Goal: Task Accomplishment & Management: Manage account settings

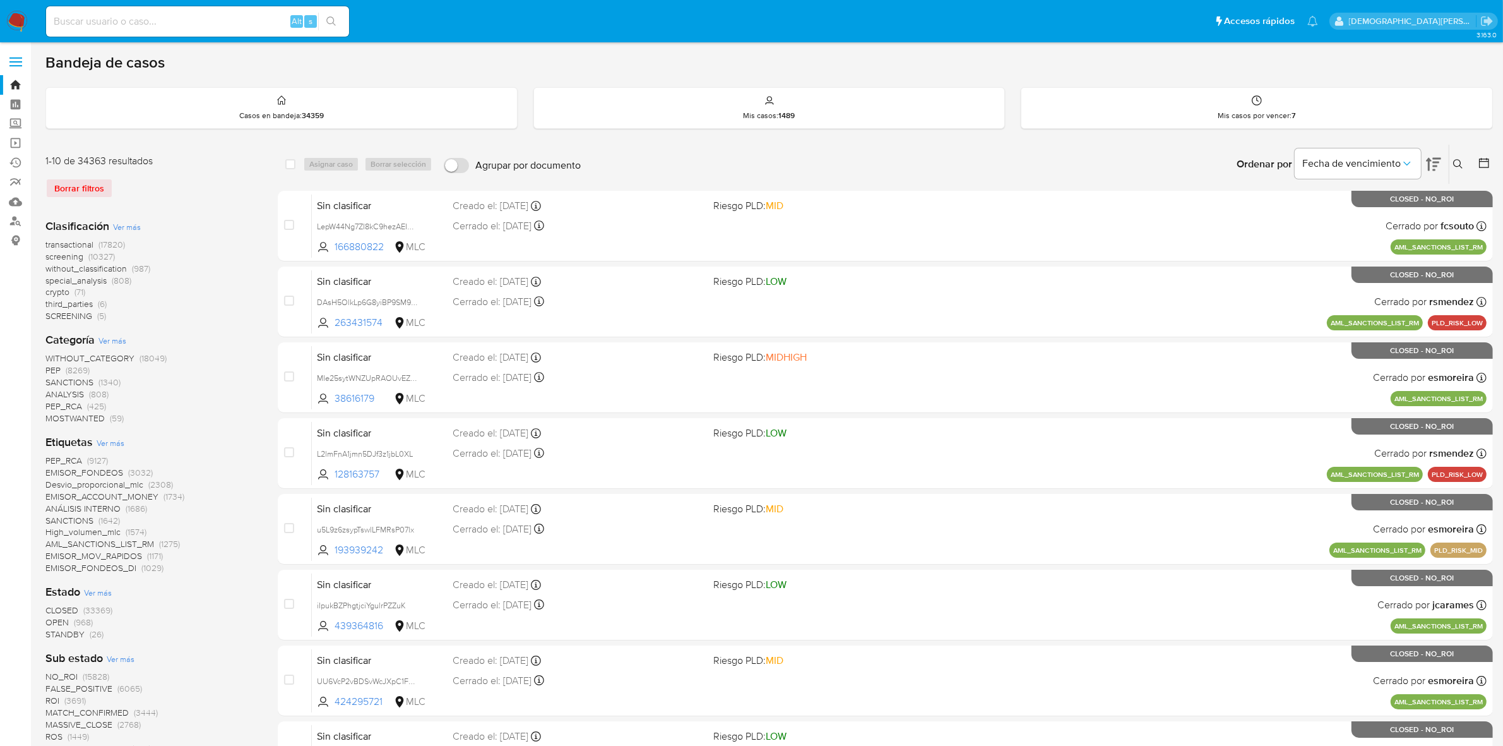
click at [1485, 158] on icon at bounding box center [1484, 163] width 10 height 10
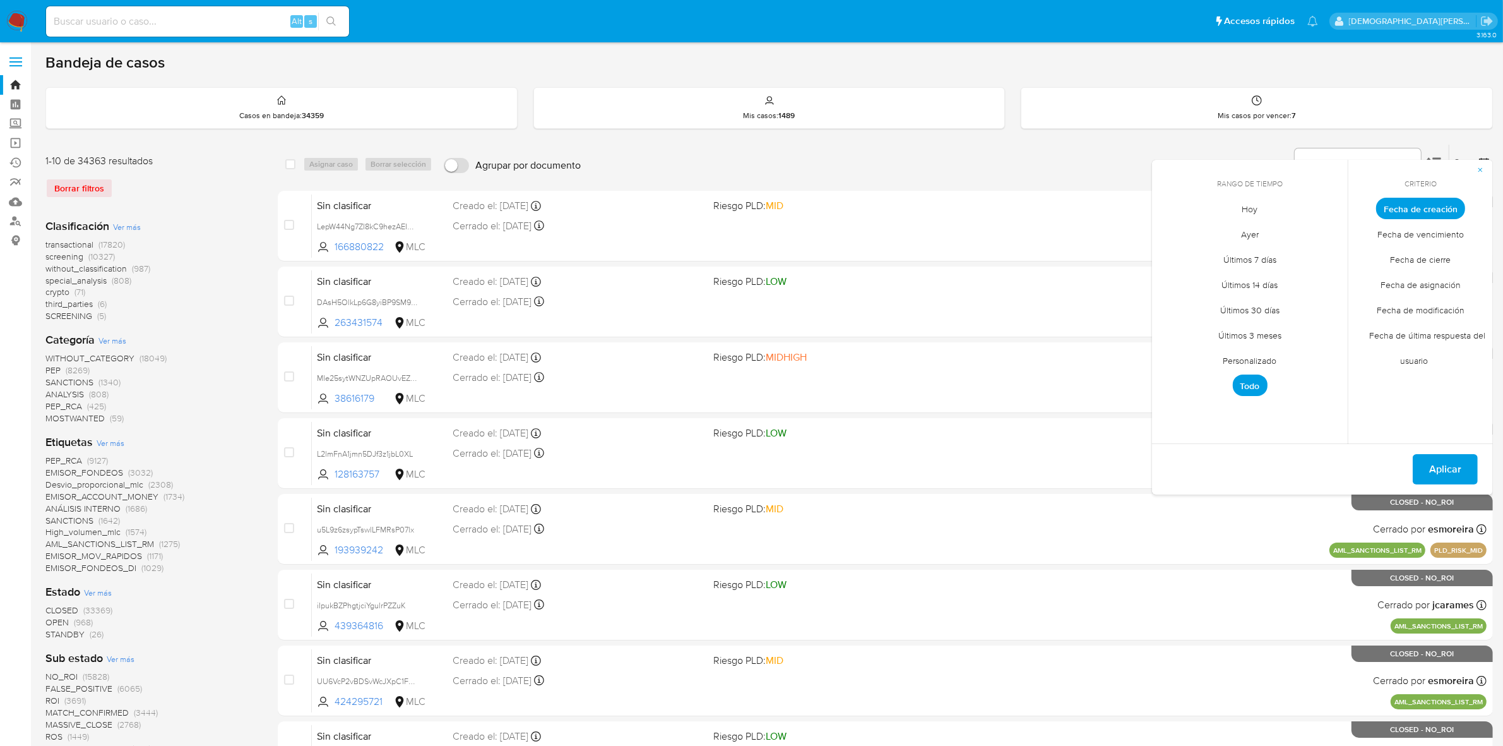
click at [1246, 386] on span "Todo" at bounding box center [1250, 384] width 35 height 21
drag, startPoint x: 1482, startPoint y: 169, endPoint x: 1449, endPoint y: 180, distance: 34.5
click at [1482, 169] on icon "button" at bounding box center [1481, 170] width 8 height 8
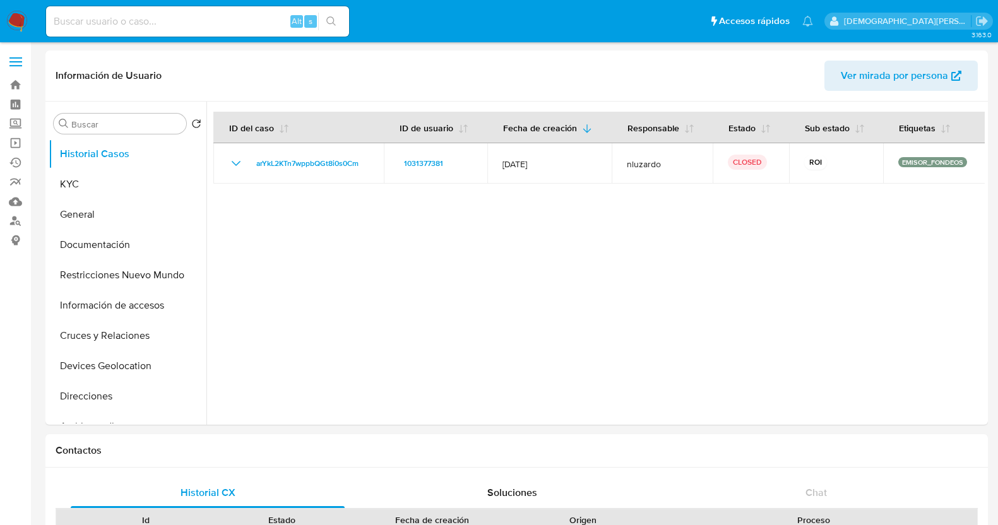
select select "10"
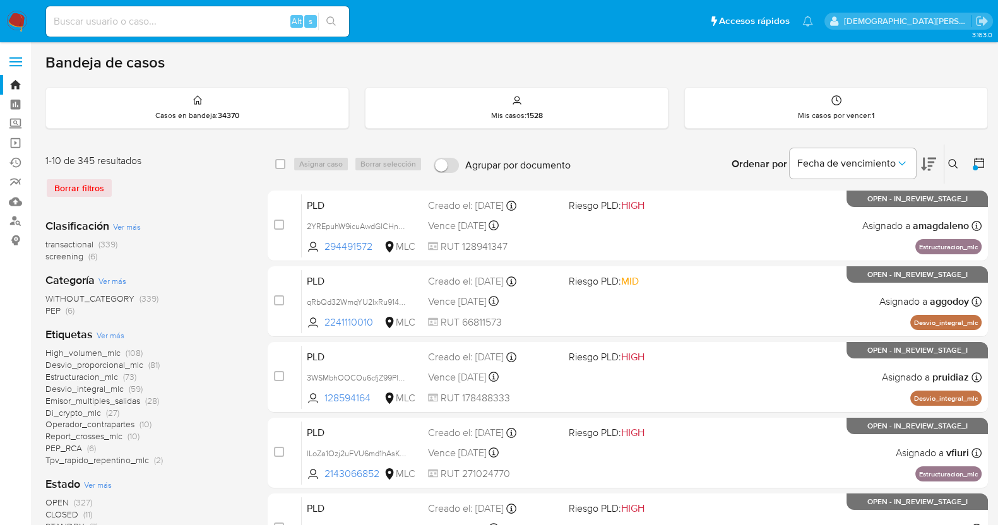
click at [979, 162] on icon at bounding box center [979, 163] width 13 height 13
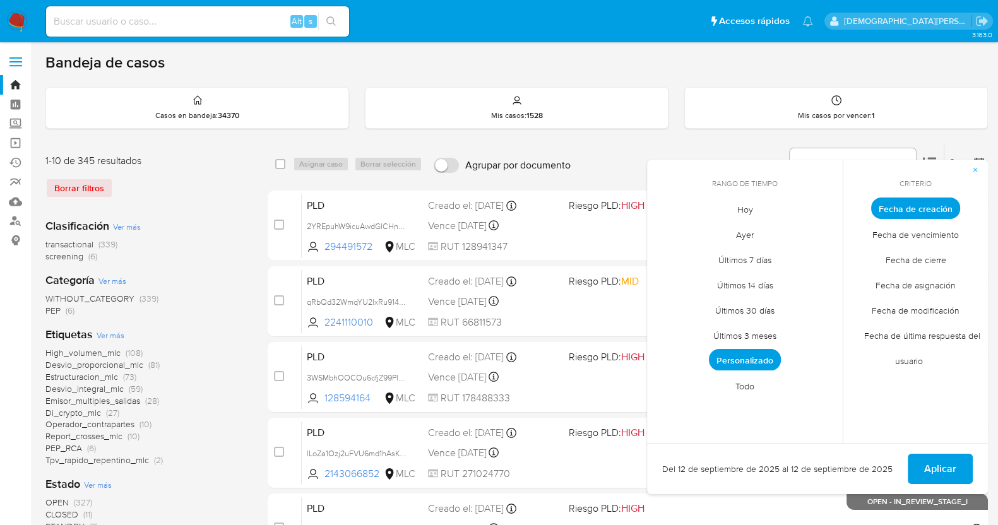
click at [754, 366] on span "Personalizado" at bounding box center [745, 359] width 72 height 21
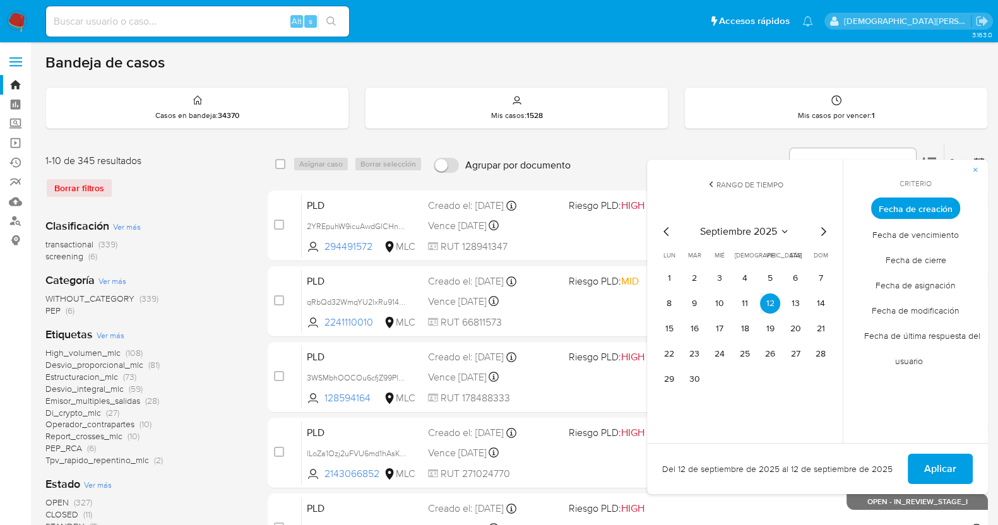
click at [665, 229] on icon "Mes anterior" at bounding box center [666, 231] width 15 height 15
click at [795, 305] on button "12" at bounding box center [795, 304] width 20 height 20
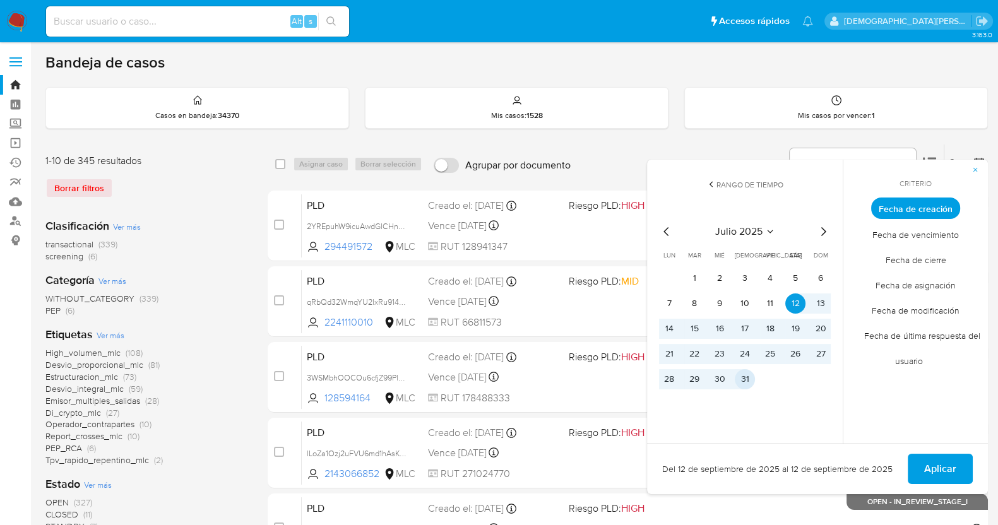
click at [746, 372] on button "31" at bounding box center [745, 379] width 20 height 20
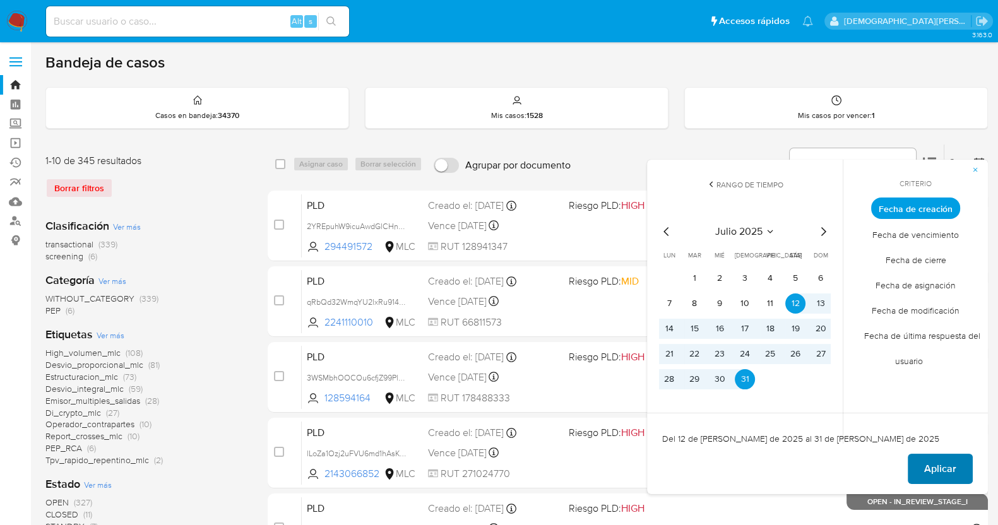
click at [937, 465] on span "Aplicar" at bounding box center [940, 469] width 32 height 28
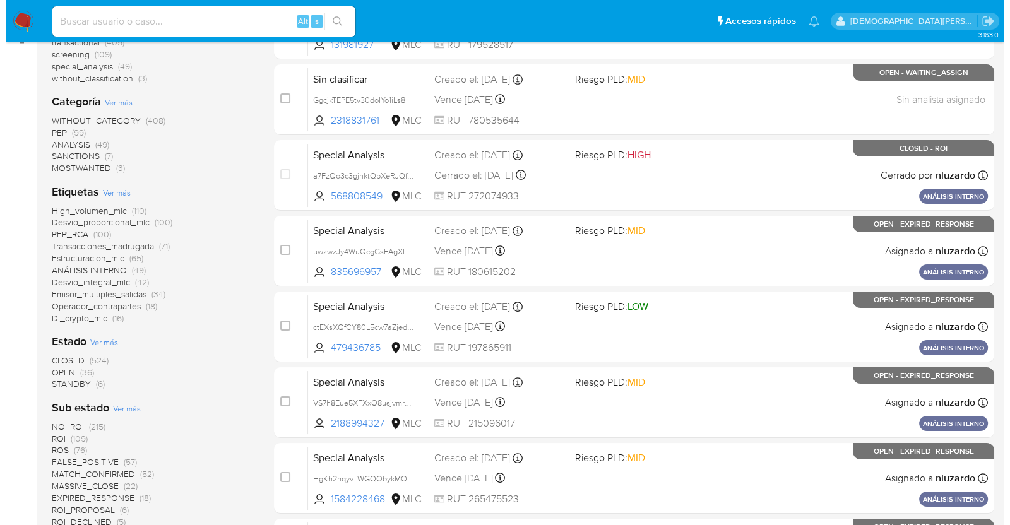
scroll to position [237, 0]
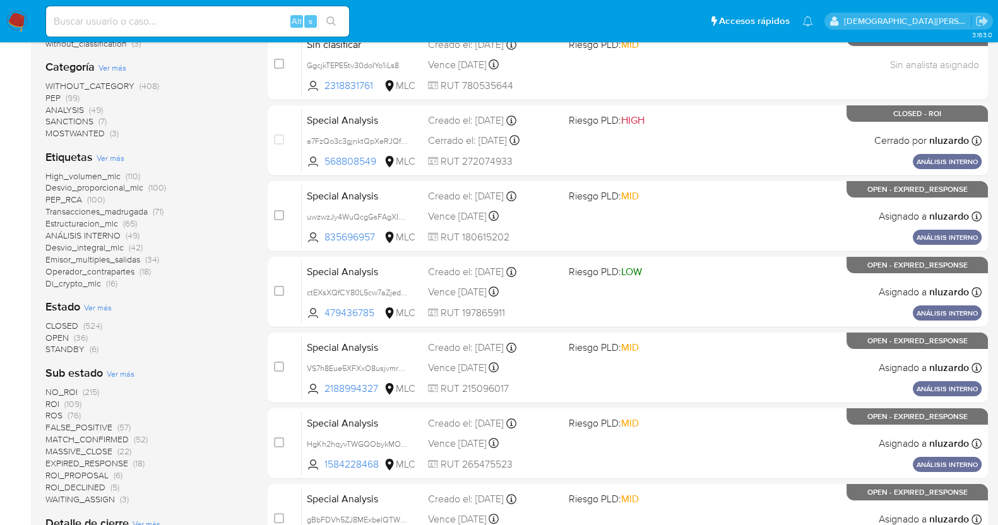
click at [121, 375] on span "Ver más" at bounding box center [121, 373] width 28 height 11
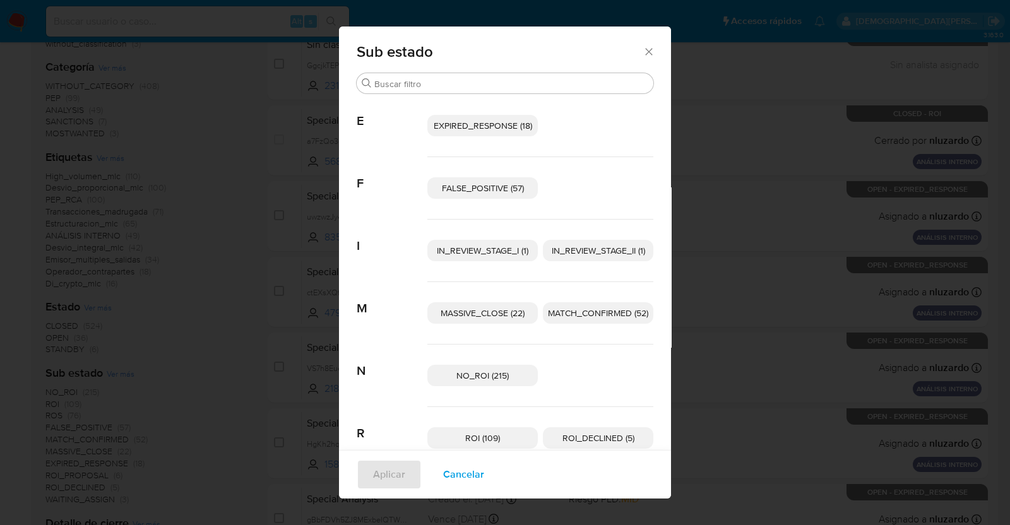
click at [580, 252] on span "IN_REVIEW_STAGE_II (1)" at bounding box center [598, 250] width 93 height 13
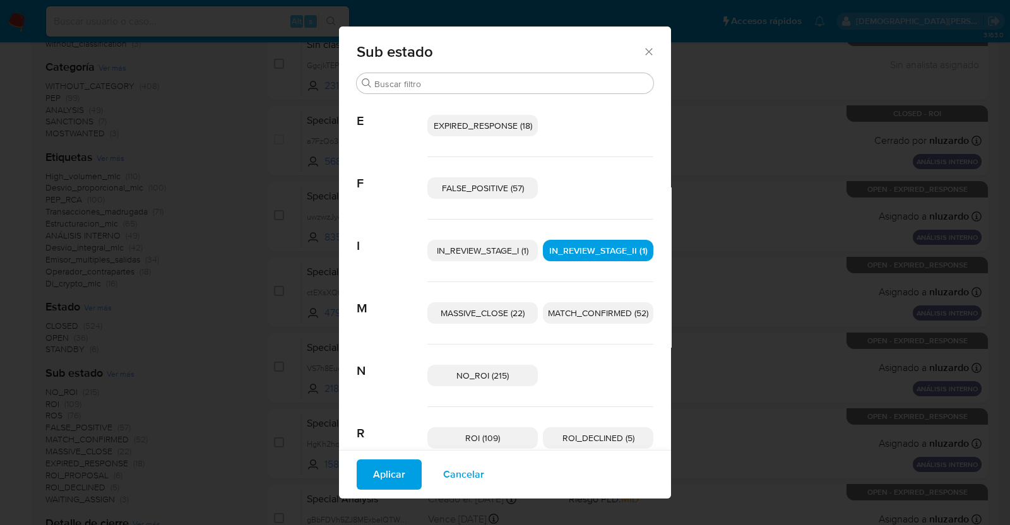
click at [392, 470] on span "Aplicar" at bounding box center [389, 475] width 32 height 28
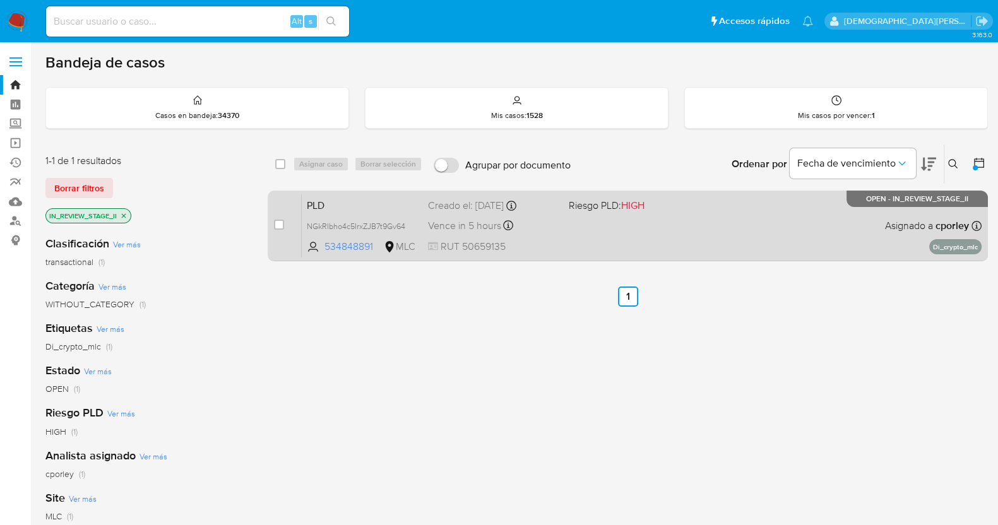
click at [597, 235] on div "PLD NGkRIbho4c5IrxZJB7t9Gv64 534848891 MLC Riesgo PLD: HIGH Creado el: 12/07/20…" at bounding box center [642, 226] width 680 height 64
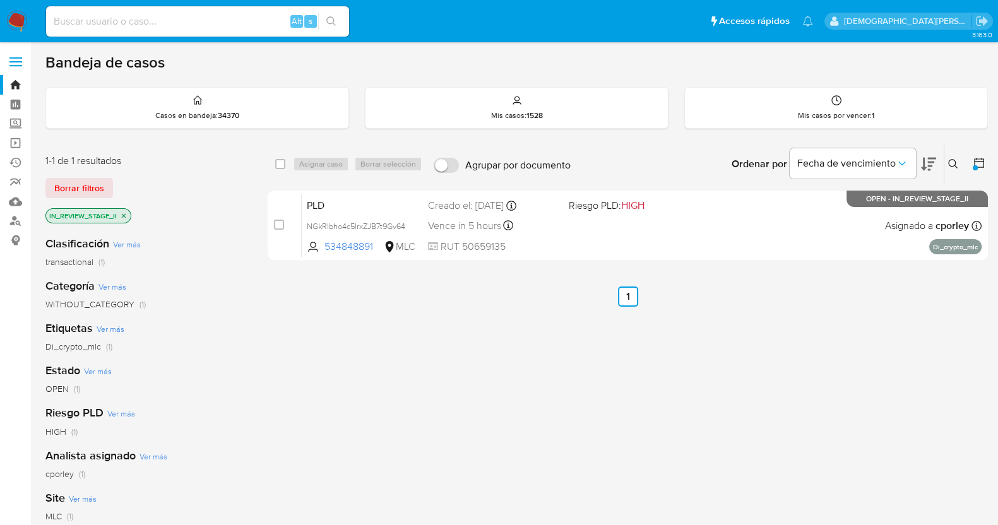
click at [122, 213] on icon "close-filter" at bounding box center [124, 216] width 8 height 8
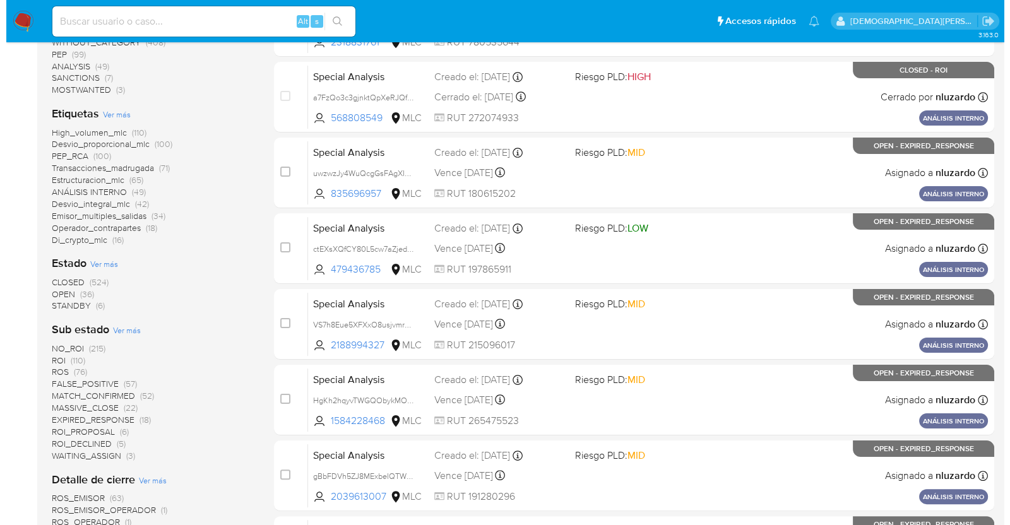
scroll to position [315, 0]
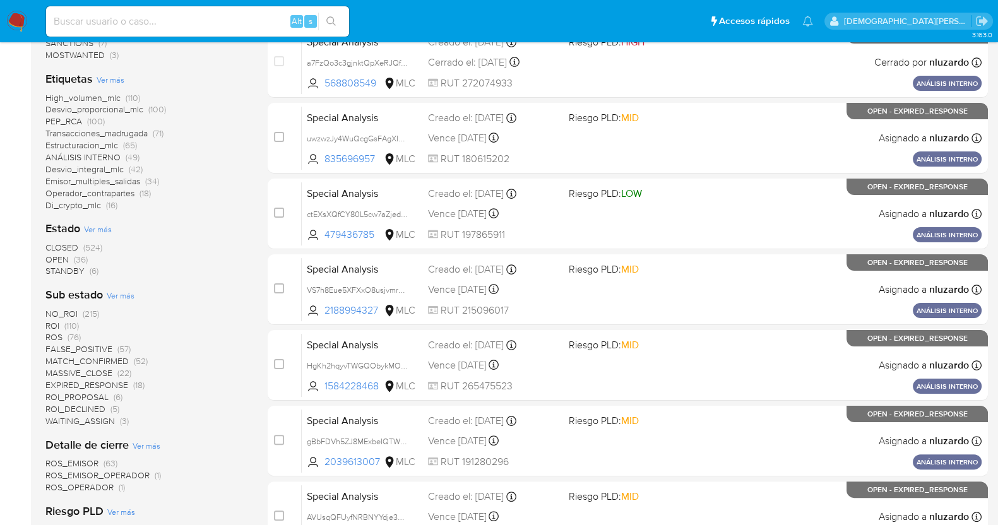
click at [100, 228] on span "Ver más" at bounding box center [98, 228] width 28 height 11
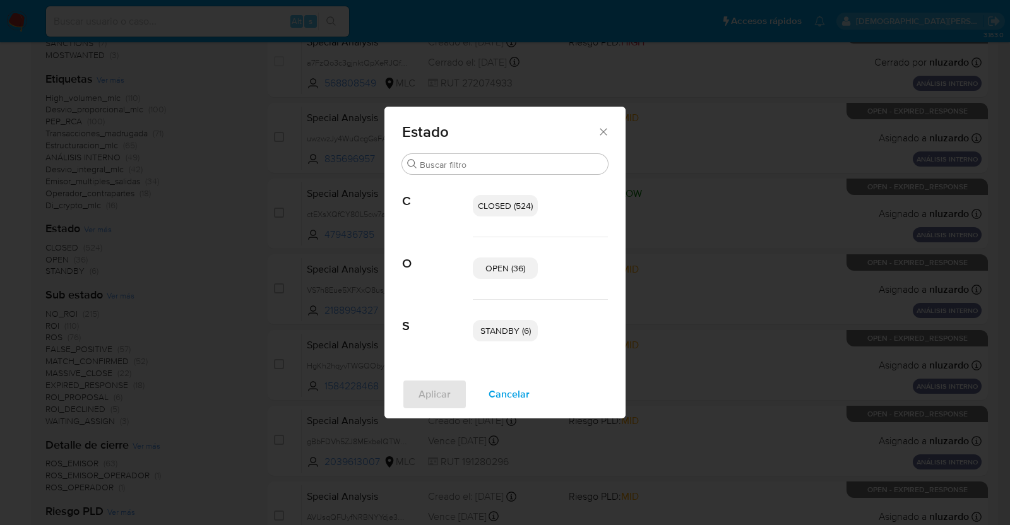
click at [515, 254] on div "OPEN (36)" at bounding box center [540, 268] width 135 height 62
click at [509, 269] on span "OPEN (36)" at bounding box center [505, 268] width 40 height 13
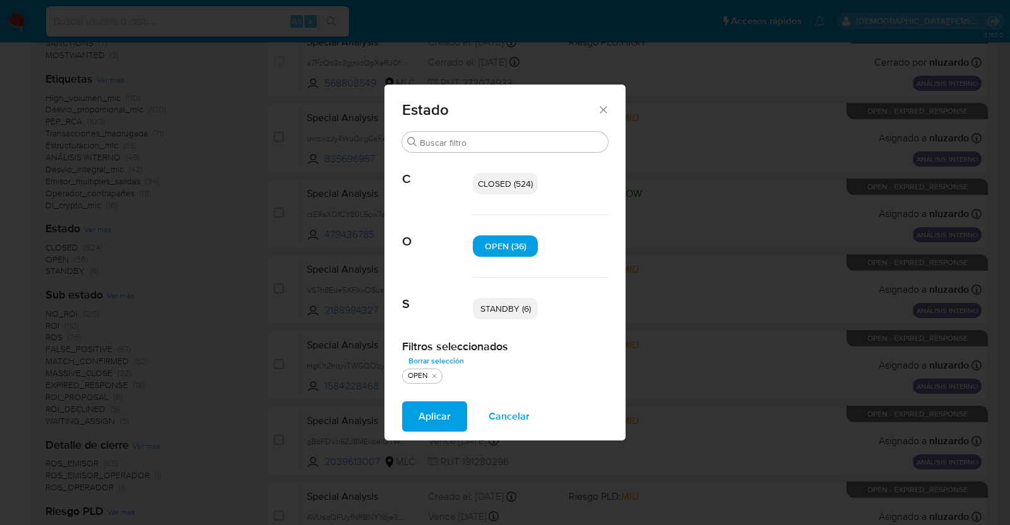
click at [513, 312] on span "STANDBY (6)" at bounding box center [505, 308] width 51 height 13
click at [426, 414] on span "Aplicar" at bounding box center [435, 417] width 32 height 28
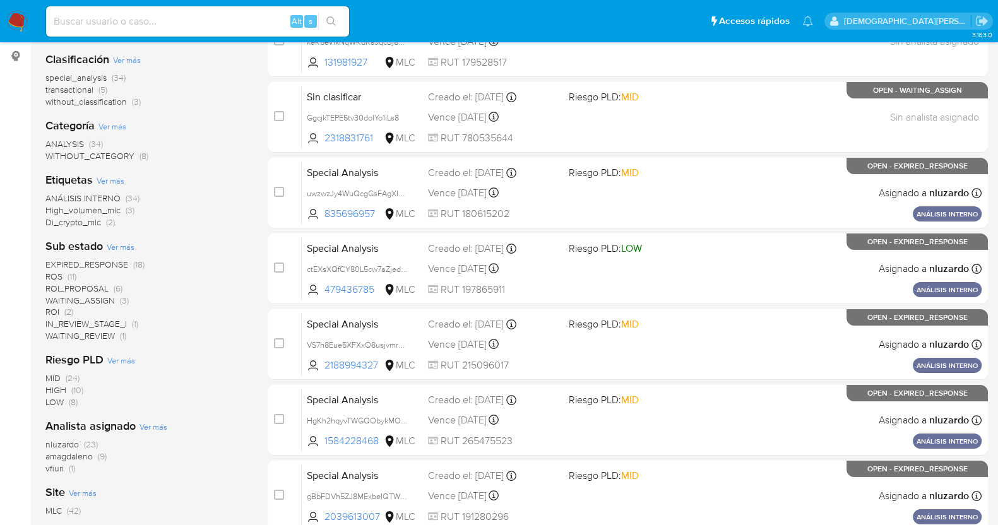
scroll to position [78, 0]
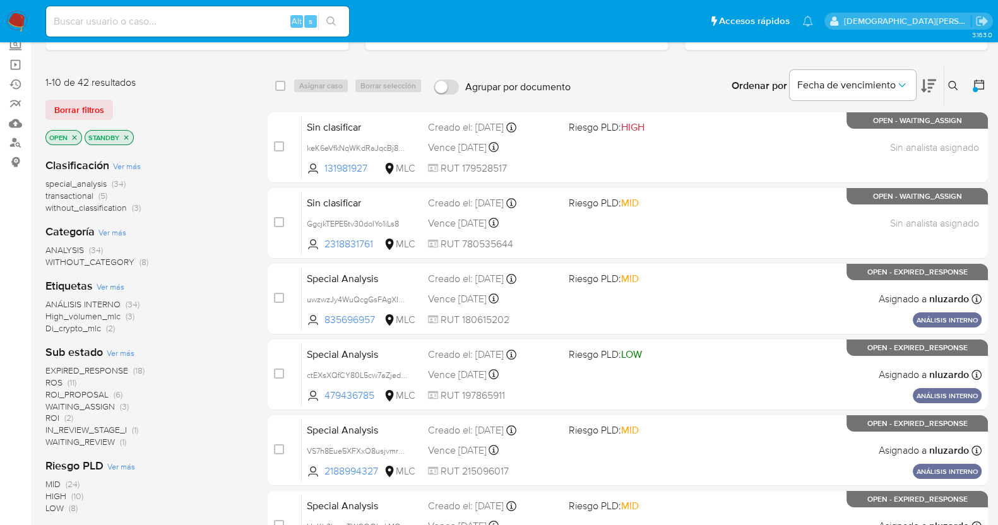
click at [927, 79] on icon at bounding box center [928, 85] width 15 height 15
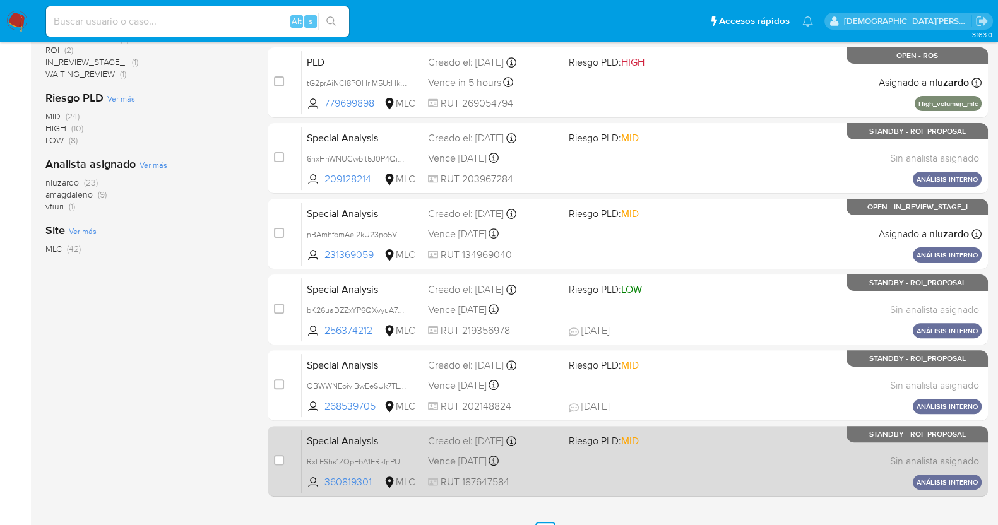
scroll to position [516, 0]
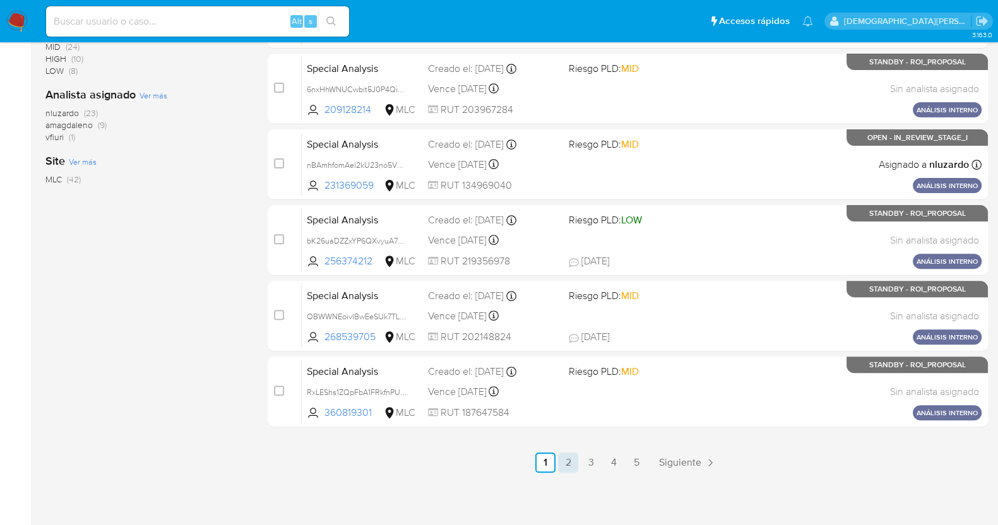
click at [576, 464] on link "2" at bounding box center [568, 463] width 20 height 20
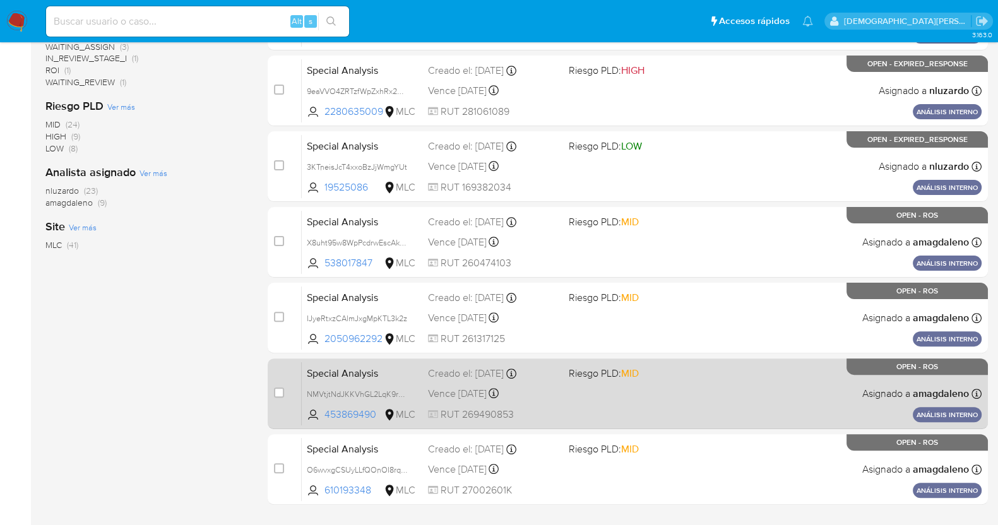
scroll to position [516, 0]
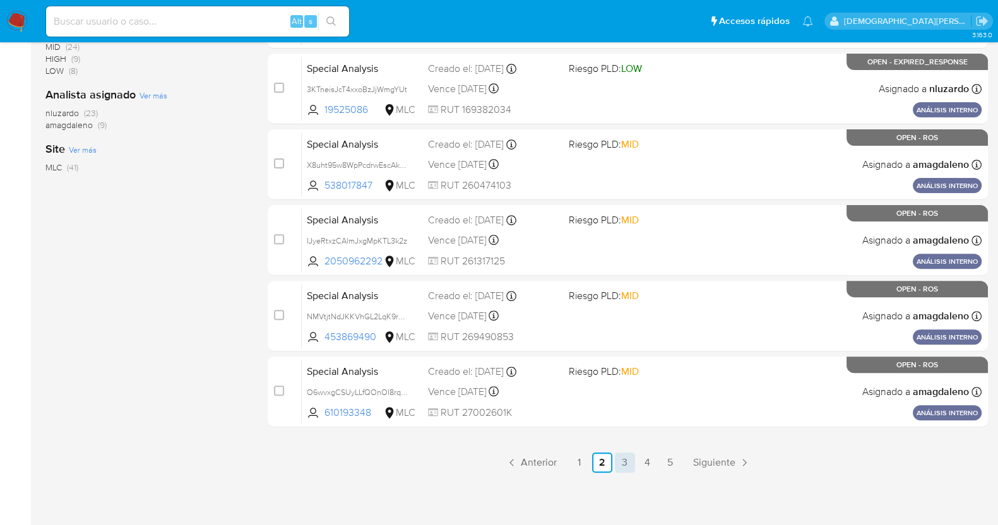
click at [622, 465] on link "3" at bounding box center [625, 463] width 20 height 20
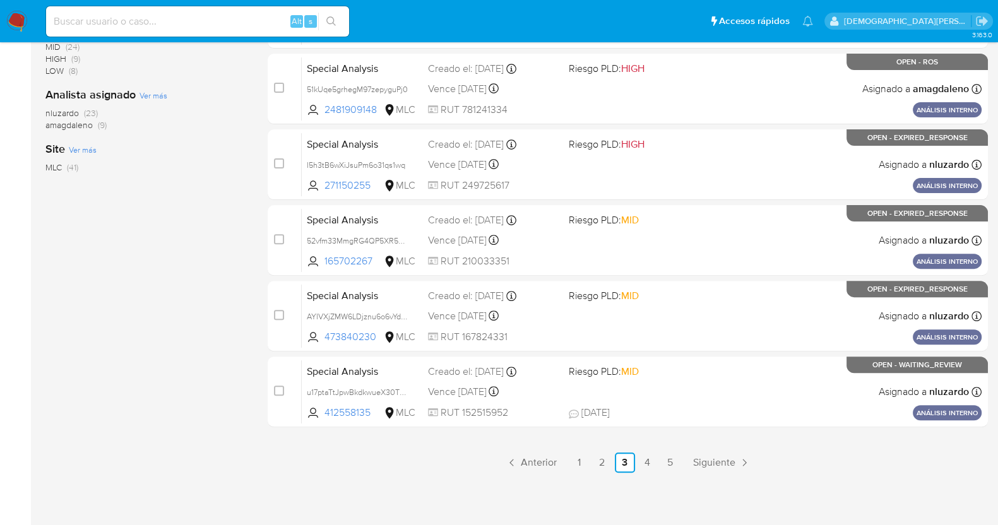
scroll to position [279, 0]
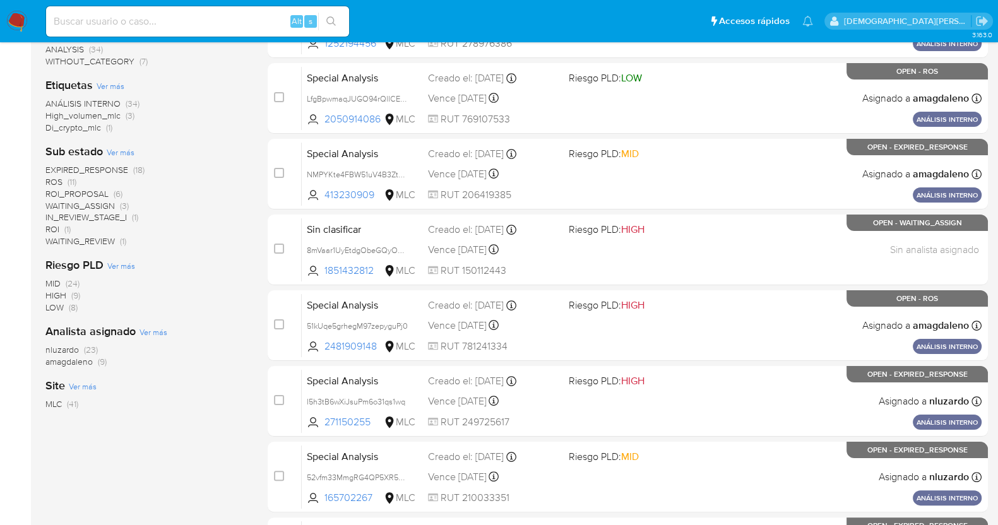
click at [88, 192] on span "ROI_PROPOSAL" at bounding box center [76, 193] width 63 height 13
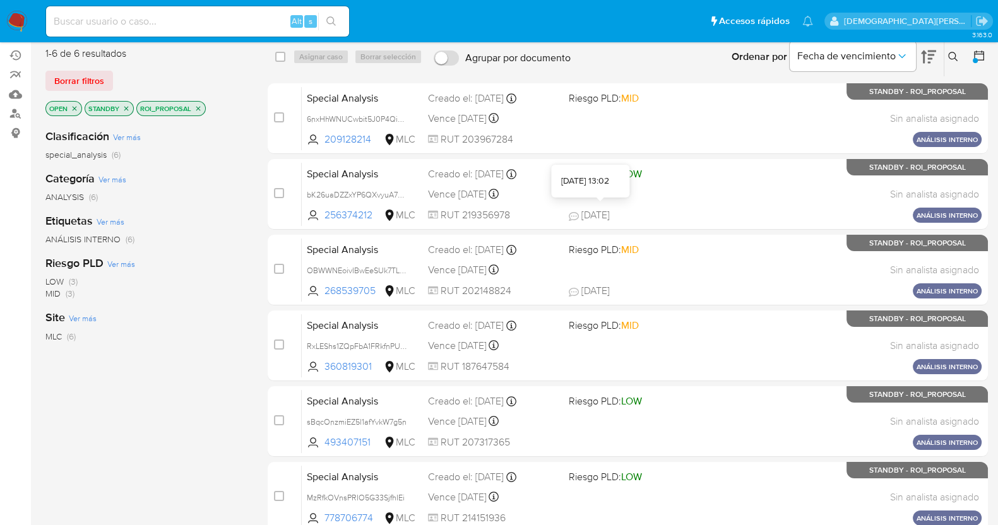
scroll to position [85, 0]
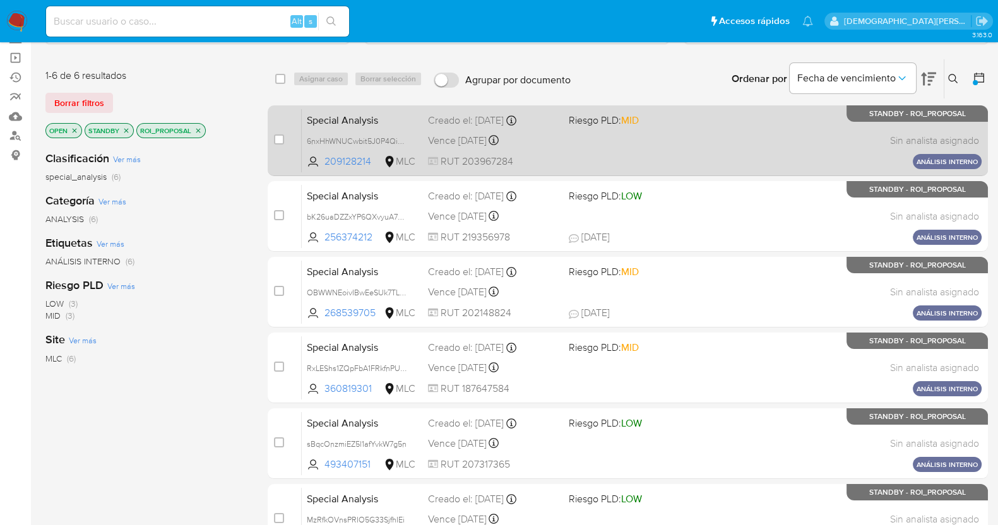
click at [620, 166] on div "Special Analysis 6nxHhWNUCwbit5J0P4QiyKP1 209128214 MLC Riesgo PLD: MID Creado …" at bounding box center [642, 141] width 680 height 64
click at [278, 136] on input "checkbox" at bounding box center [279, 139] width 10 height 10
checkbox input "true"
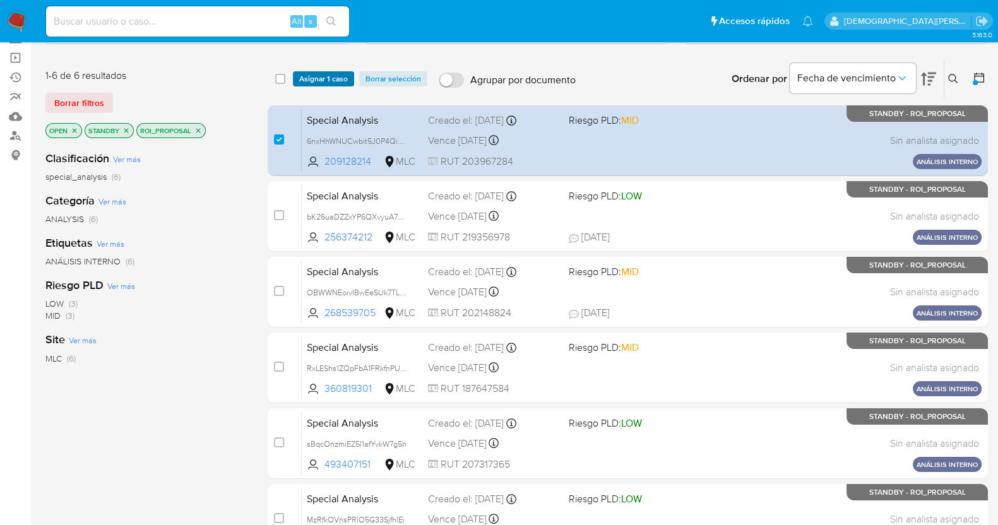
click at [322, 75] on span "Asignar 1 caso" at bounding box center [323, 79] width 49 height 13
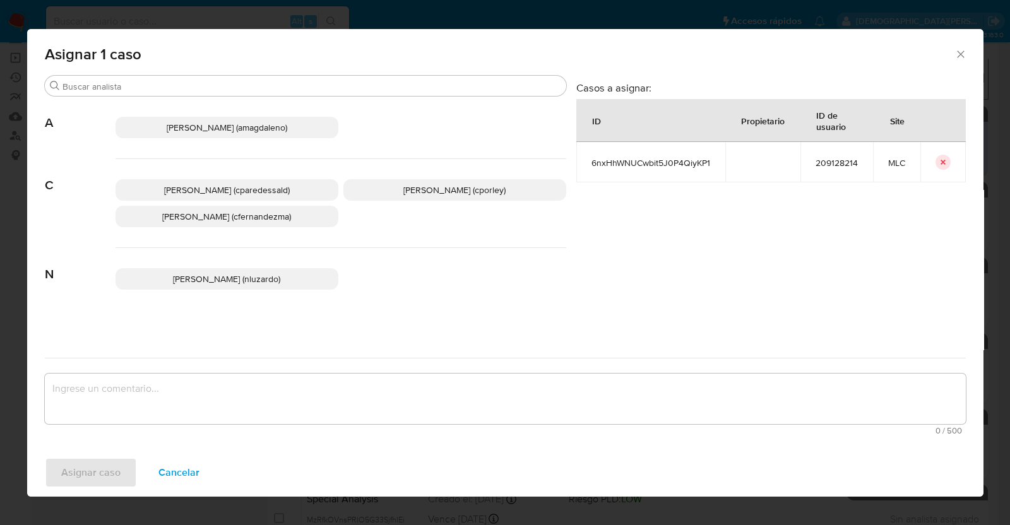
click at [403, 184] on span "Christian Porley (cporley)" at bounding box center [454, 190] width 102 height 13
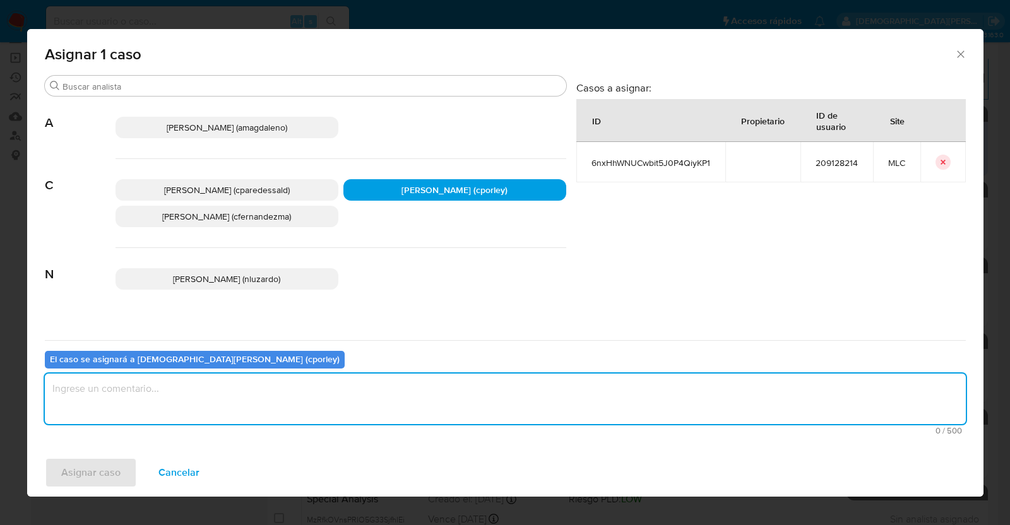
click at [323, 393] on textarea "assign-modal" at bounding box center [505, 399] width 921 height 51
type textarea "-"
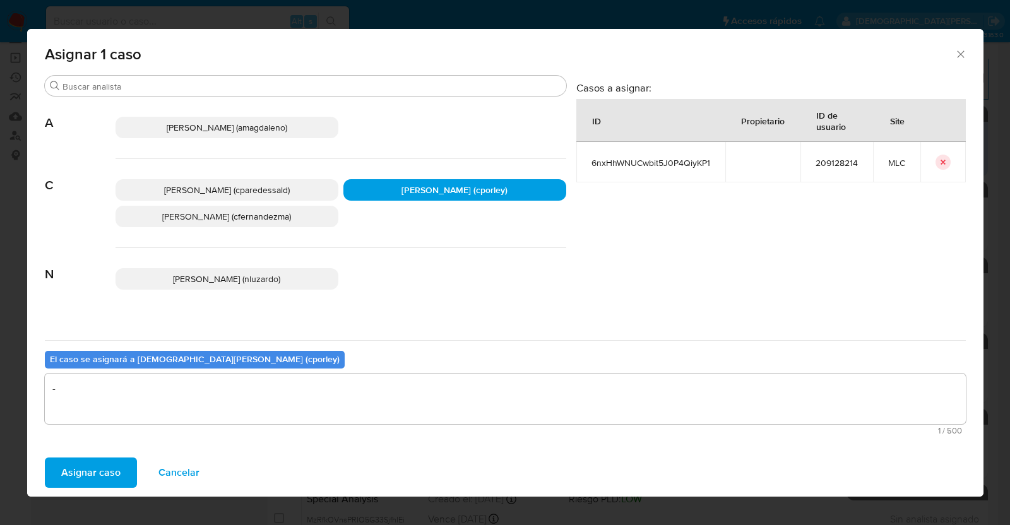
click at [90, 468] on span "Asignar caso" at bounding box center [90, 473] width 59 height 28
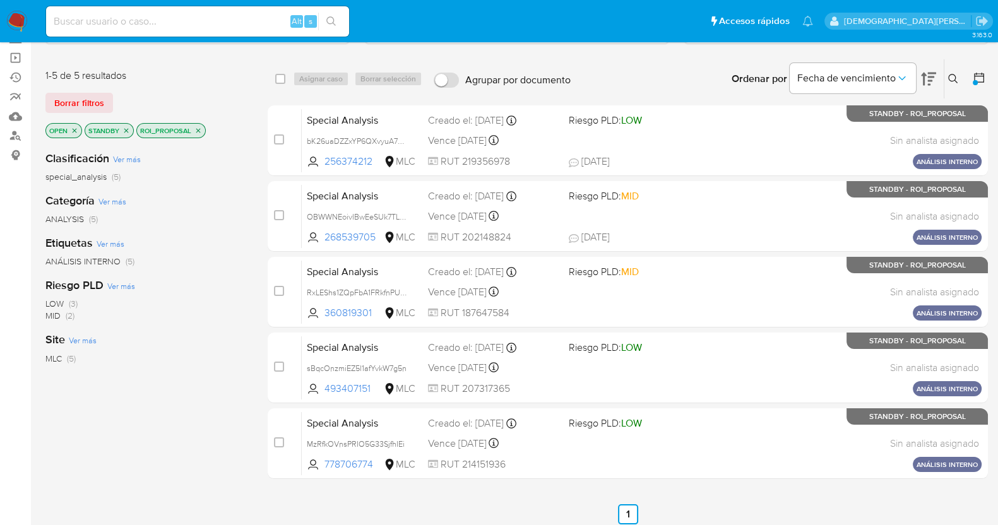
click at [200, 129] on icon "close-filter" at bounding box center [198, 131] width 8 height 8
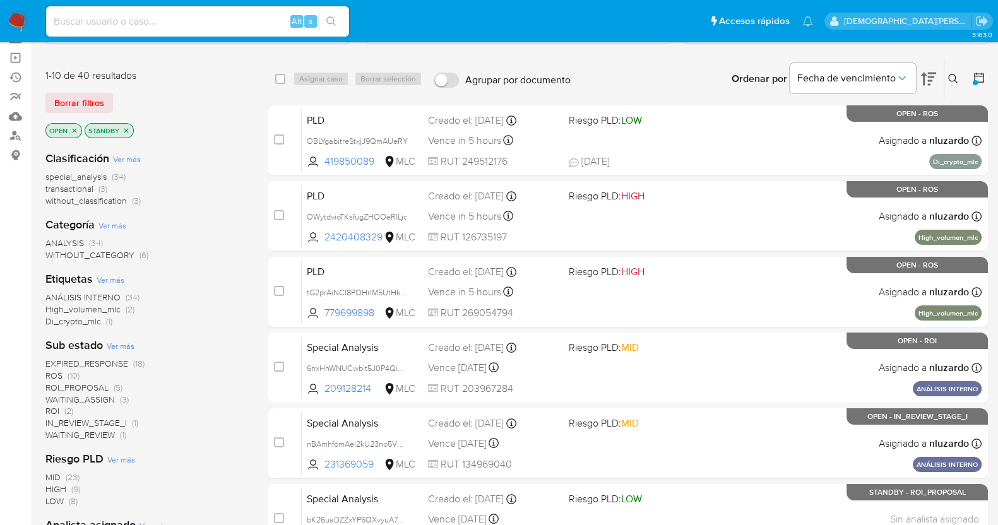
click at [81, 386] on span "ROI_PROPOSAL" at bounding box center [76, 387] width 63 height 13
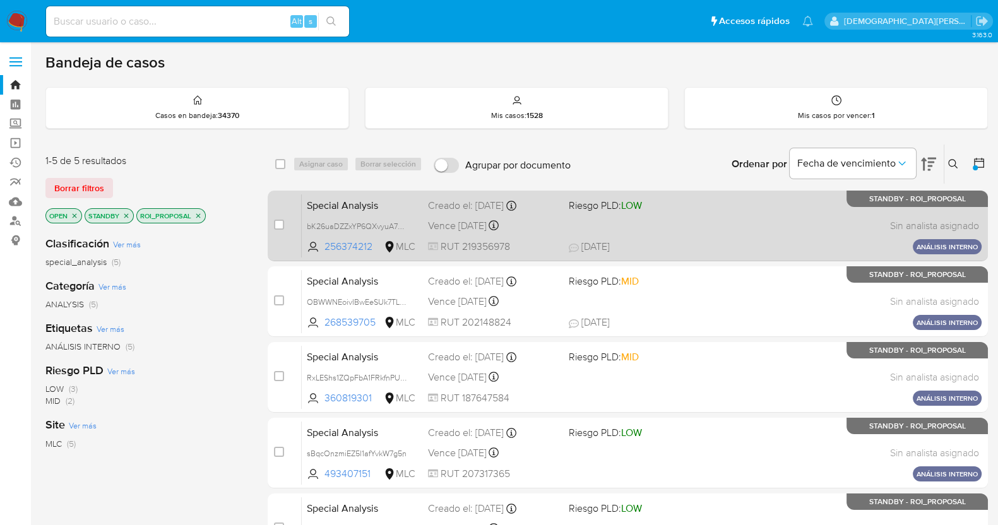
click at [701, 220] on div "Special Analysis bK26uaDZZxYP6QXvyuA7QTTv 256374212 MLC Riesgo PLD: LOW Creado …" at bounding box center [642, 226] width 680 height 64
click at [277, 223] on input "checkbox" at bounding box center [279, 225] width 10 height 10
checkbox input "true"
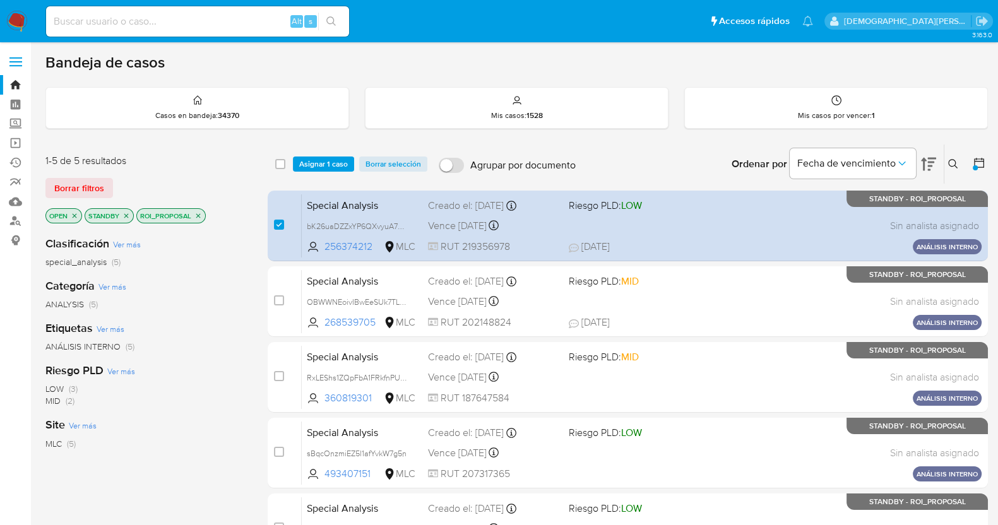
click at [320, 172] on div "select-all-cases-checkbox Asignar 1 caso Borrar selección Agrupar por documento…" at bounding box center [628, 164] width 720 height 39
click at [323, 165] on span "Asignar 1 caso" at bounding box center [323, 164] width 49 height 13
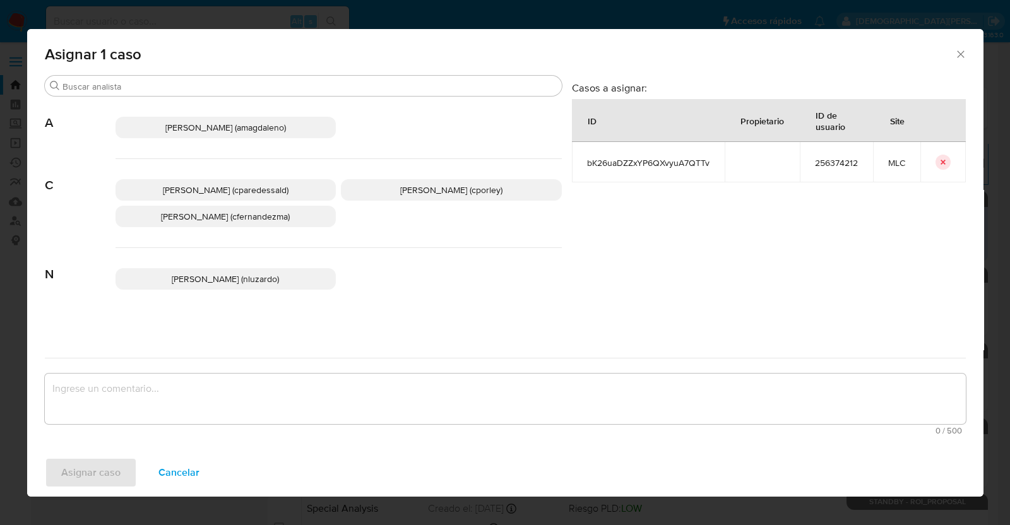
click at [439, 194] on span "Christian Porley (cporley)" at bounding box center [451, 190] width 102 height 13
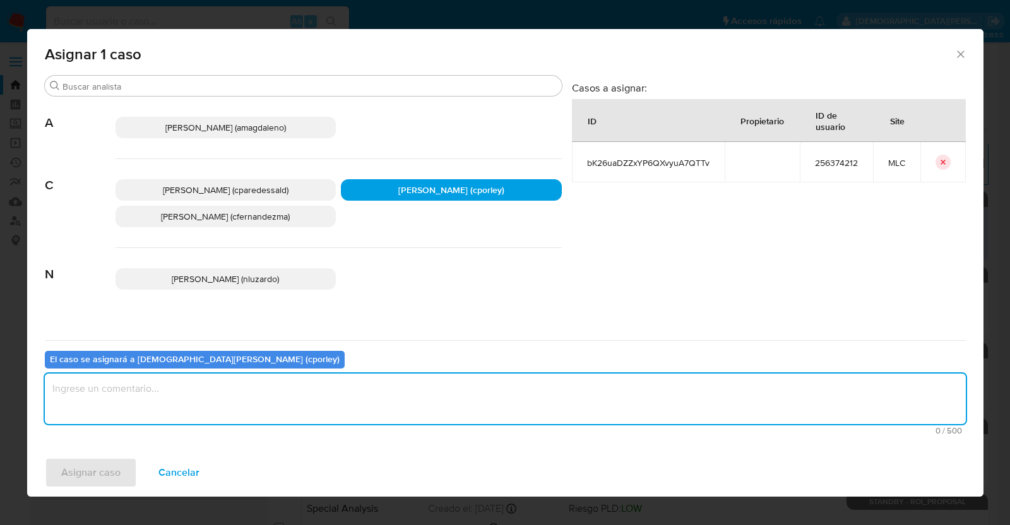
click at [289, 401] on textarea "assign-modal" at bounding box center [505, 399] width 921 height 51
type textarea "-"
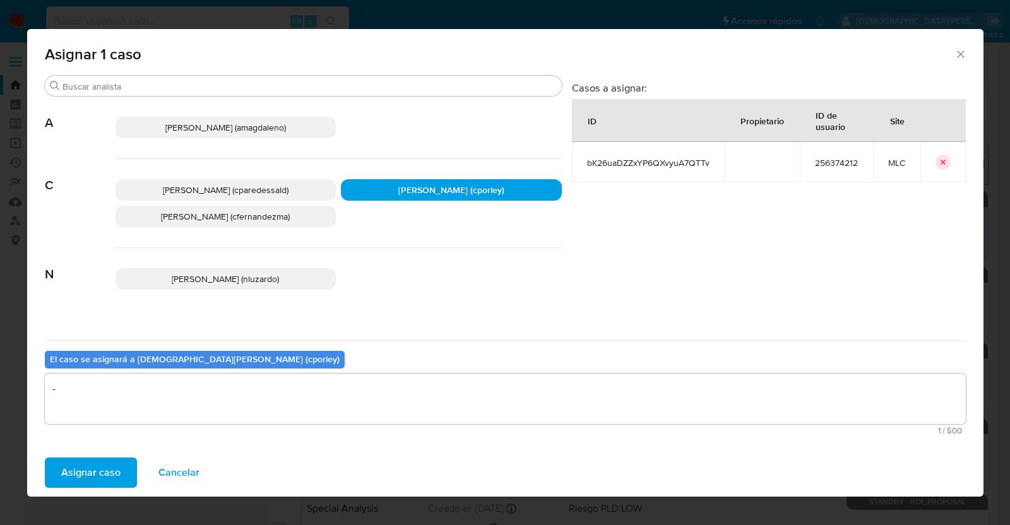
click at [115, 459] on span "Asignar caso" at bounding box center [90, 473] width 59 height 28
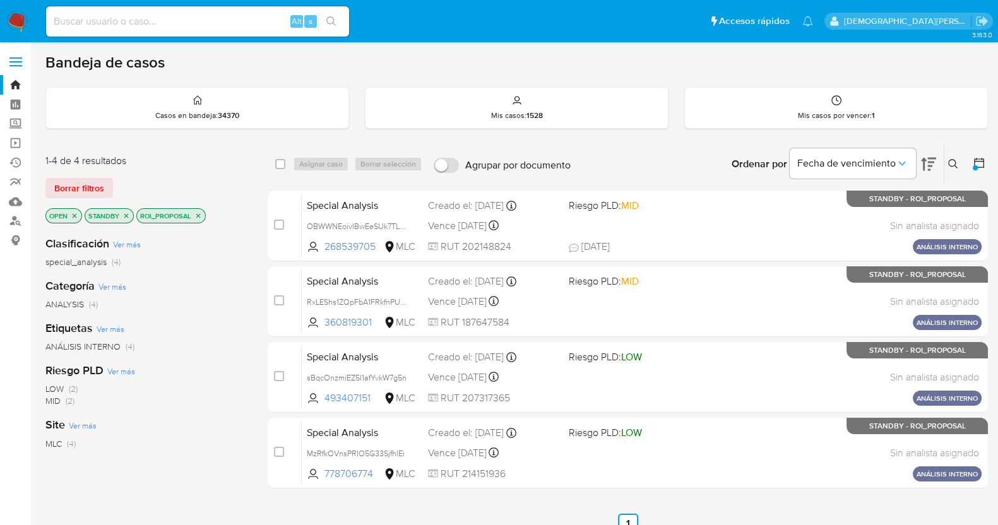
click at [199, 213] on icon "close-filter" at bounding box center [198, 215] width 4 height 4
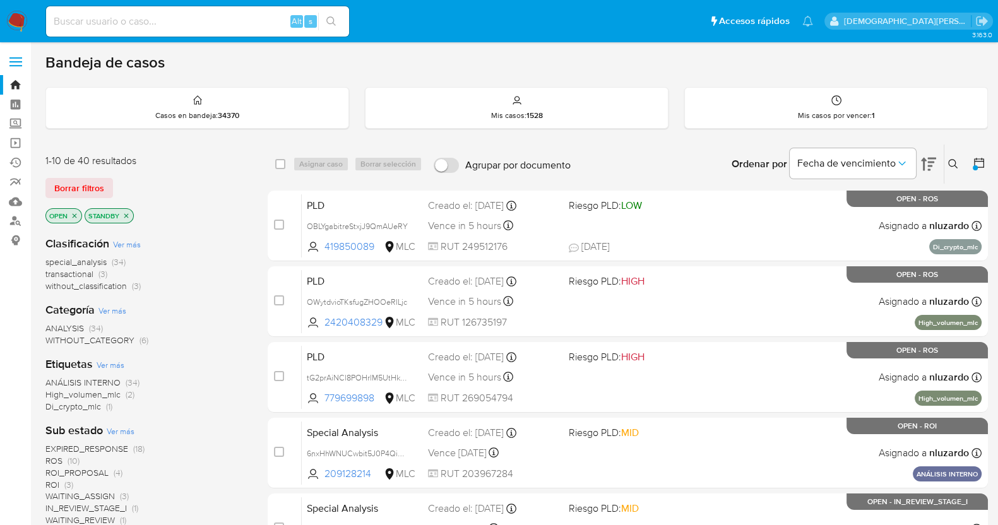
click at [977, 157] on icon at bounding box center [979, 163] width 13 height 13
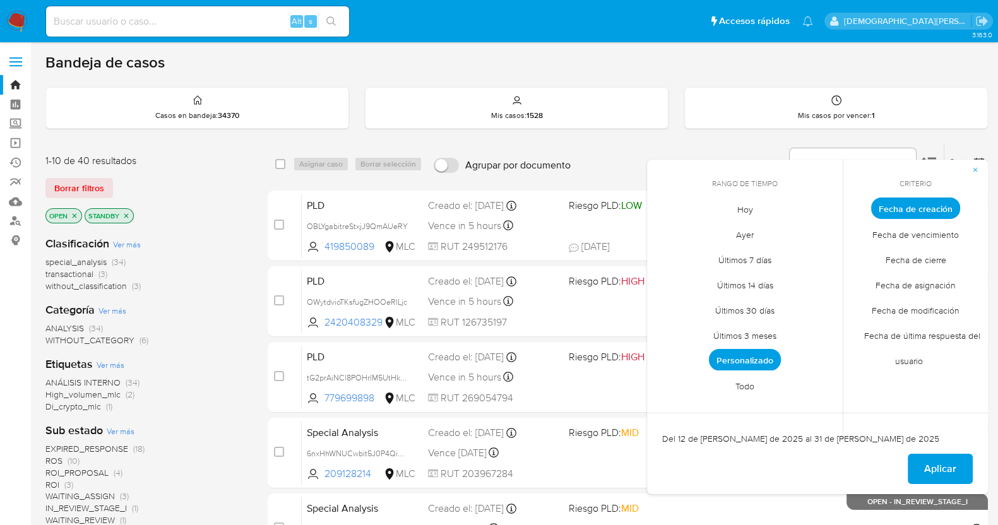
click at [753, 362] on span "Personalizado" at bounding box center [745, 359] width 72 height 21
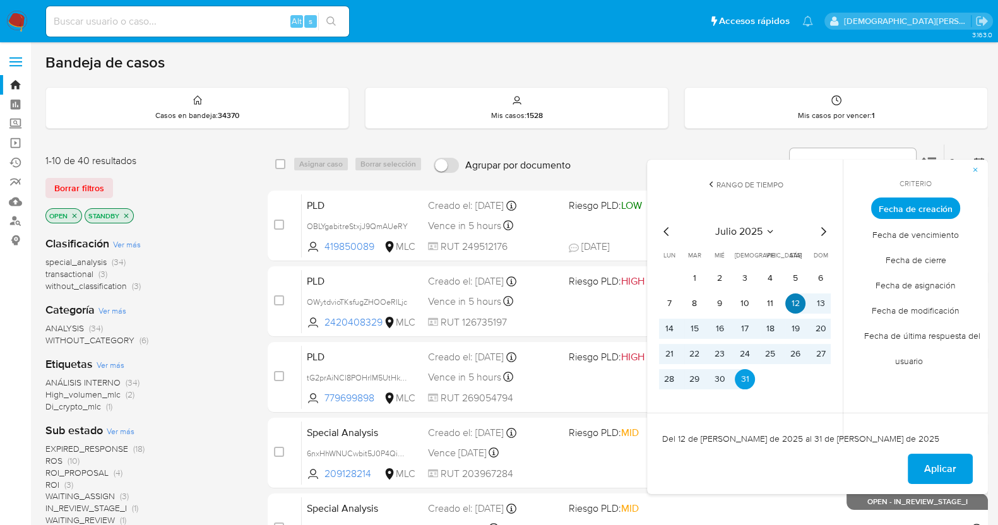
click at [790, 300] on button "12" at bounding box center [795, 304] width 20 height 20
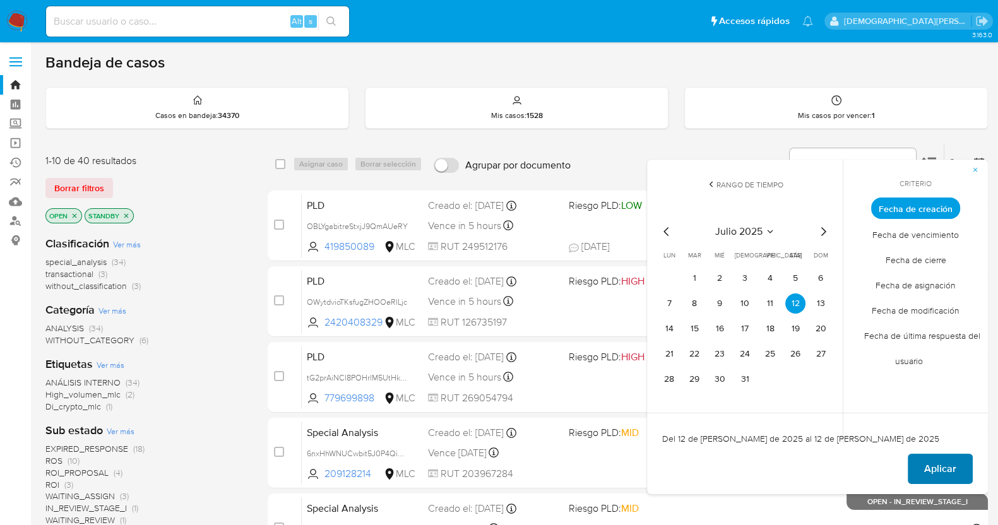
click at [929, 472] on span "Aplicar" at bounding box center [940, 469] width 32 height 28
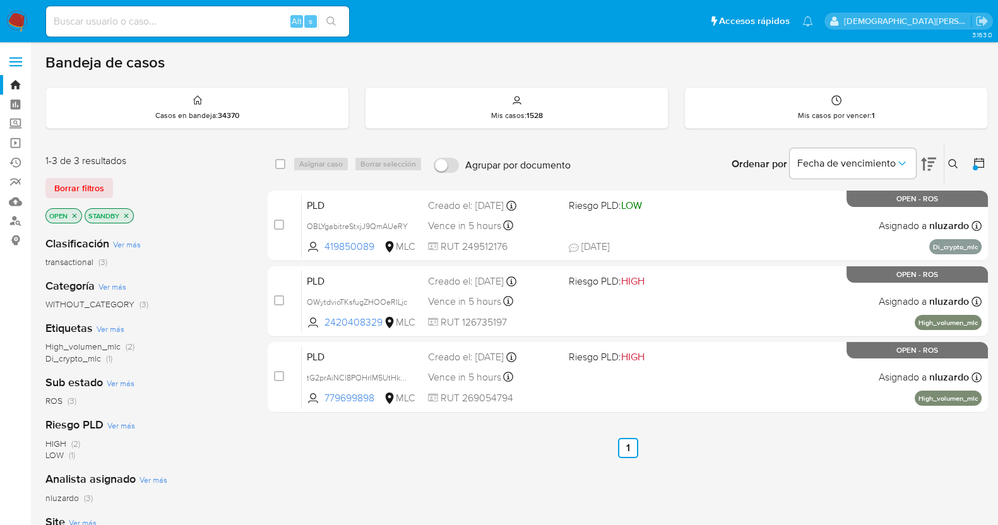
click at [129, 215] on icon "close-filter" at bounding box center [126, 216] width 8 height 8
click at [76, 212] on icon "close-filter" at bounding box center [75, 216] width 8 height 8
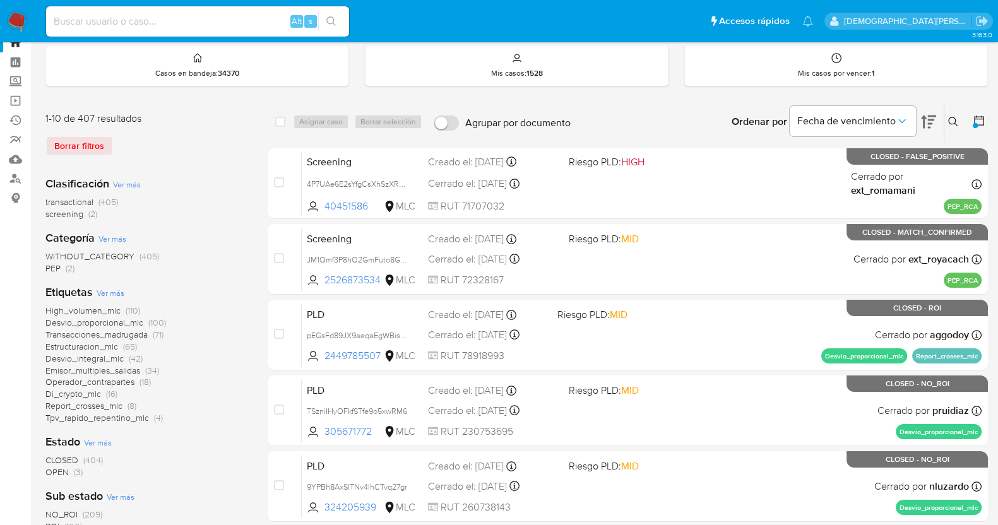
scroll to position [78, 0]
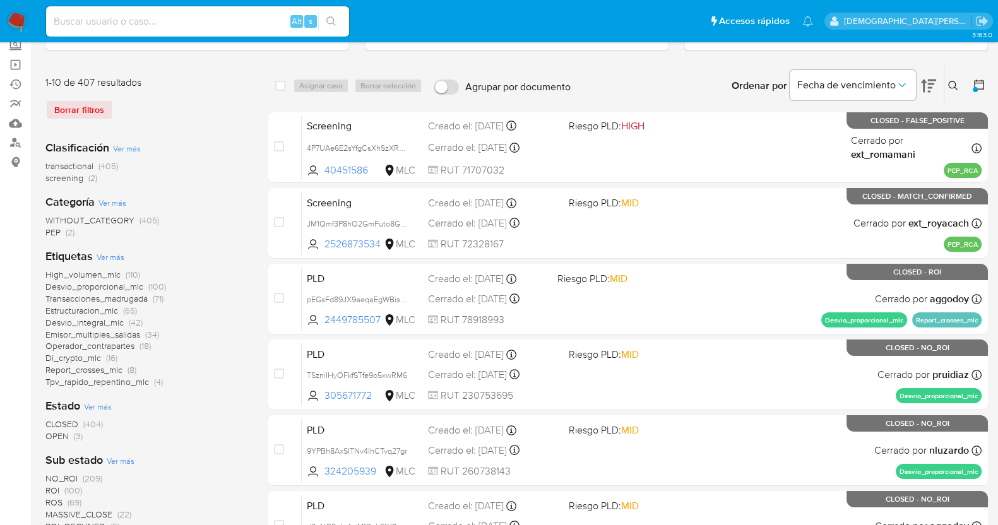
click at [51, 437] on span "OPEN" at bounding box center [56, 436] width 23 height 13
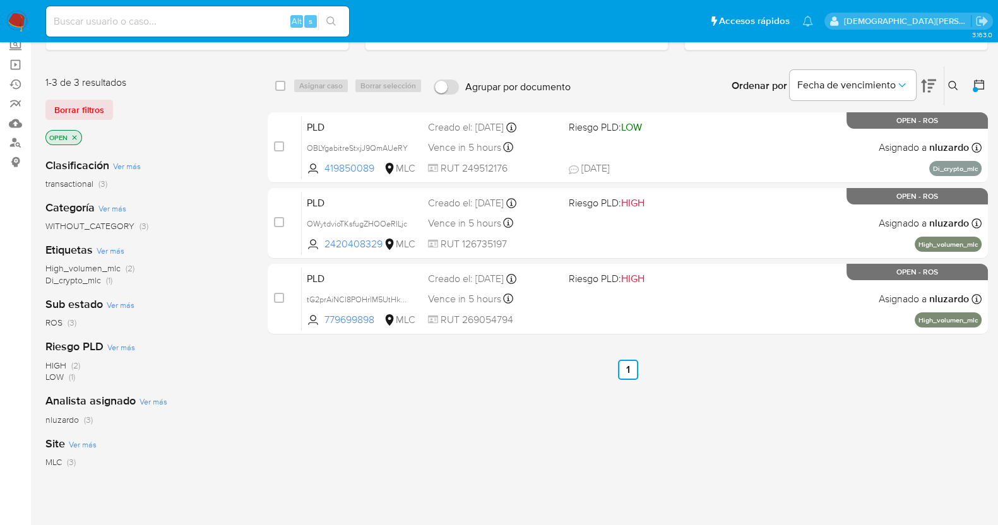
click at [76, 137] on icon "close-filter" at bounding box center [75, 138] width 8 height 8
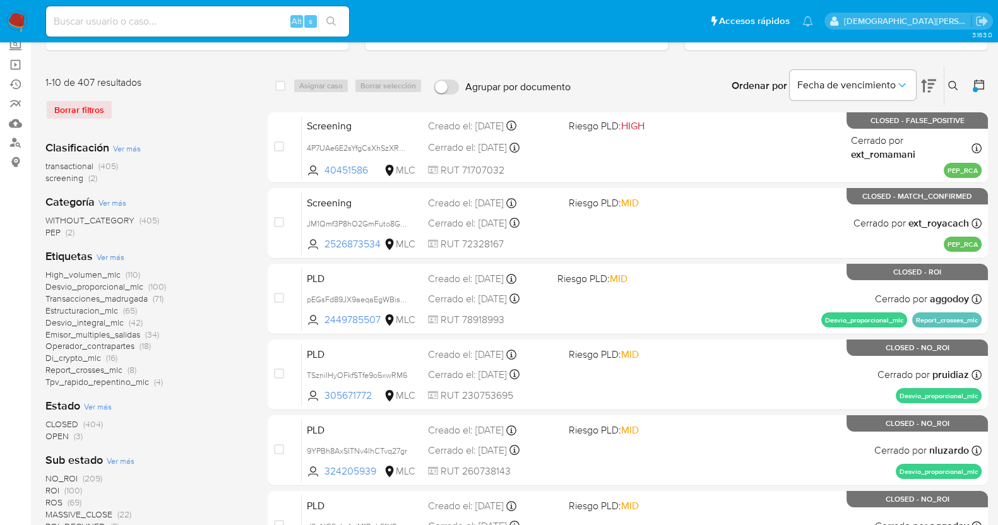
click at [980, 83] on icon at bounding box center [979, 84] width 13 height 13
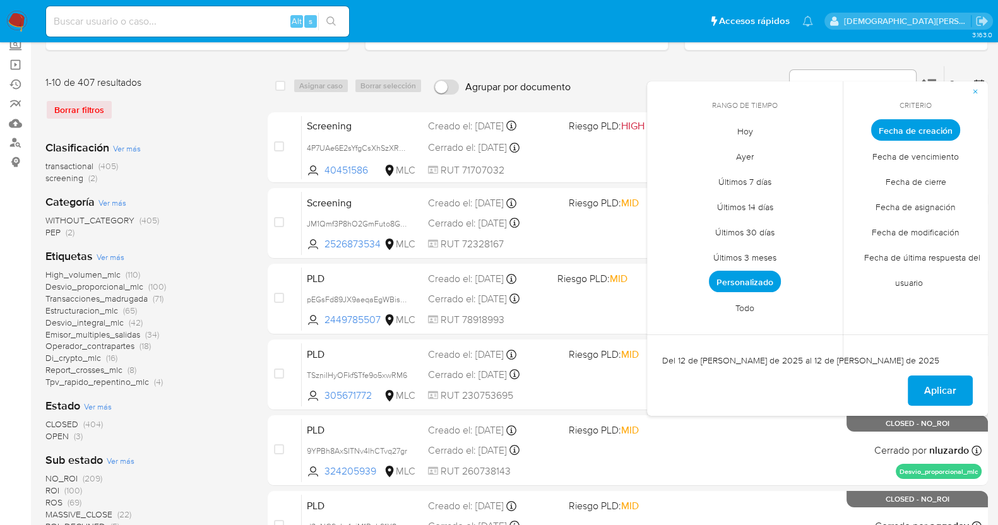
click at [751, 276] on span "Personalizado" at bounding box center [745, 281] width 72 height 21
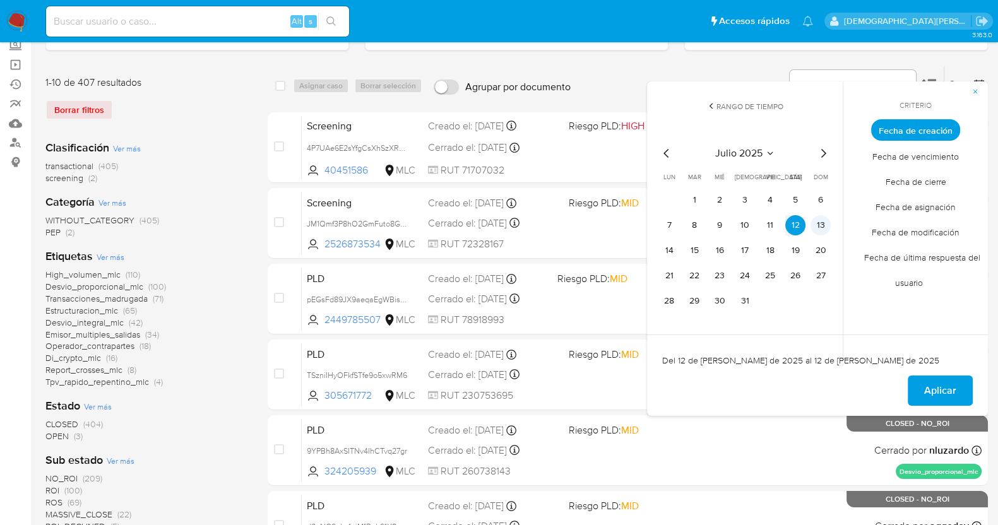
click at [820, 224] on button "13" at bounding box center [821, 225] width 20 height 20
click at [824, 253] on button "20" at bounding box center [821, 251] width 20 height 20
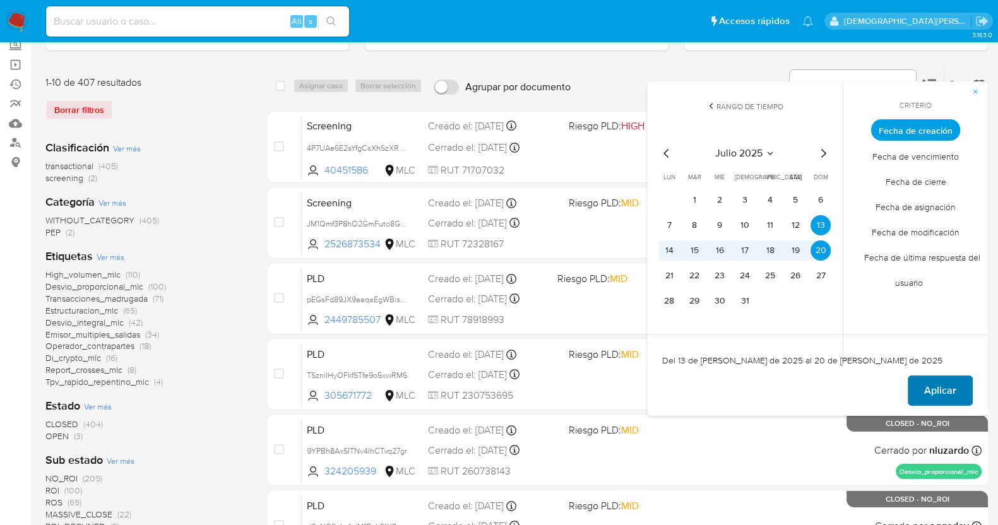
click at [920, 386] on button "Aplicar" at bounding box center [940, 391] width 65 height 30
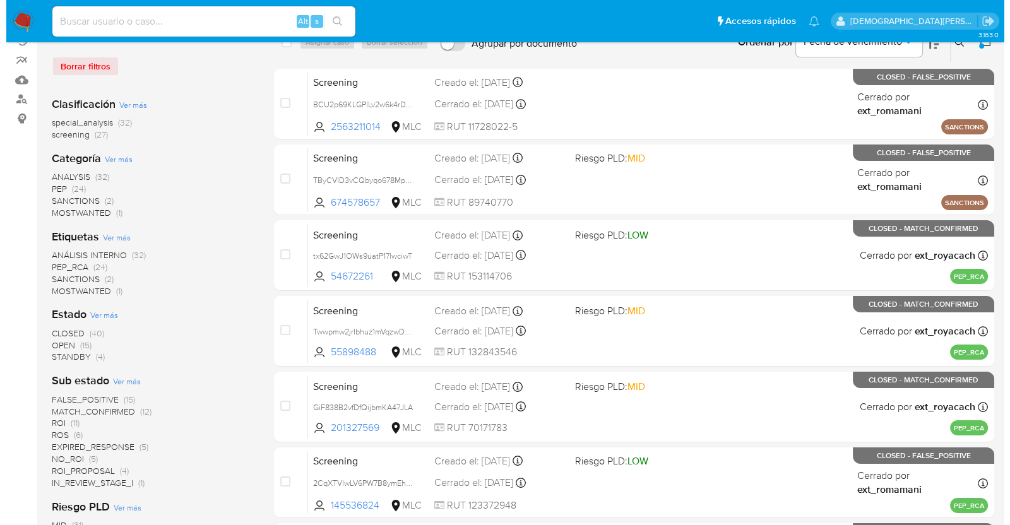
scroll to position [157, 0]
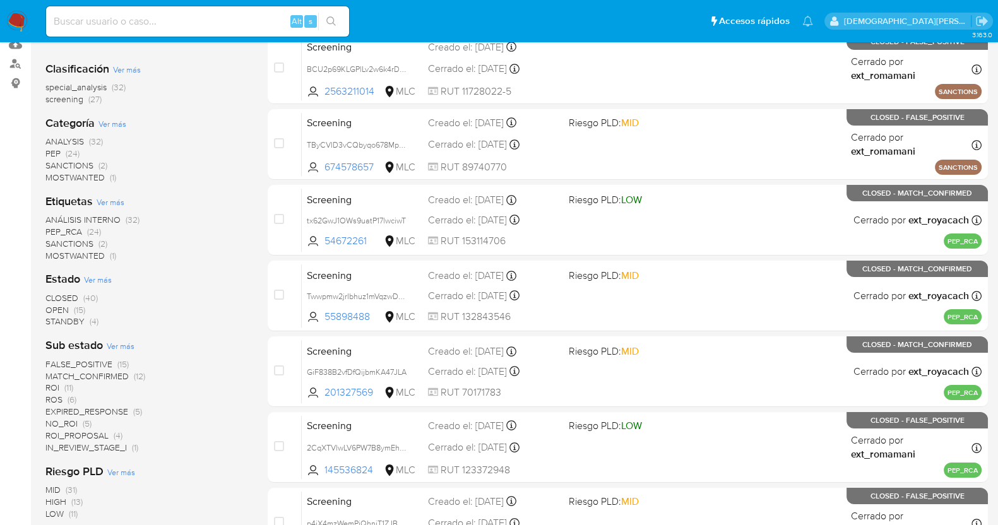
click at [98, 279] on span "Ver más" at bounding box center [98, 279] width 28 height 11
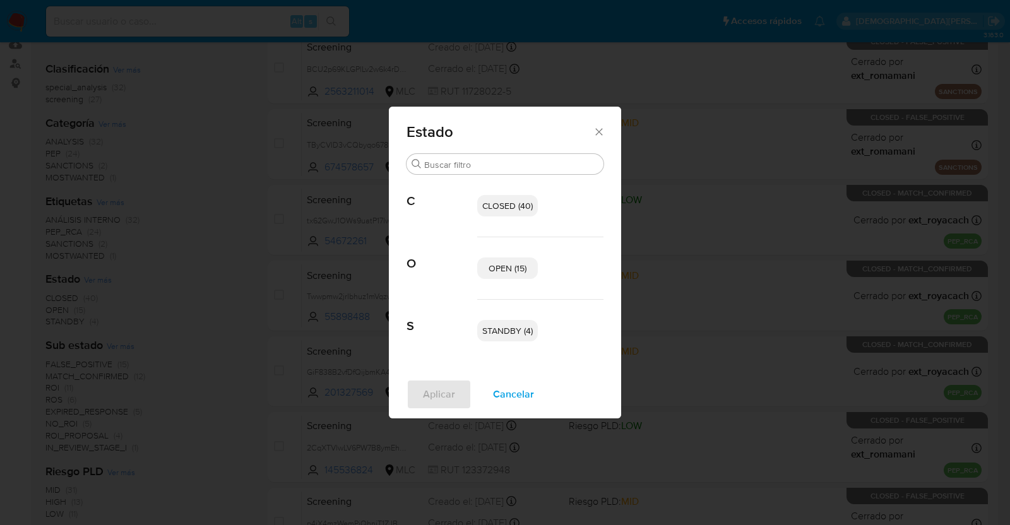
click at [523, 260] on p "OPEN (15)" at bounding box center [507, 268] width 61 height 21
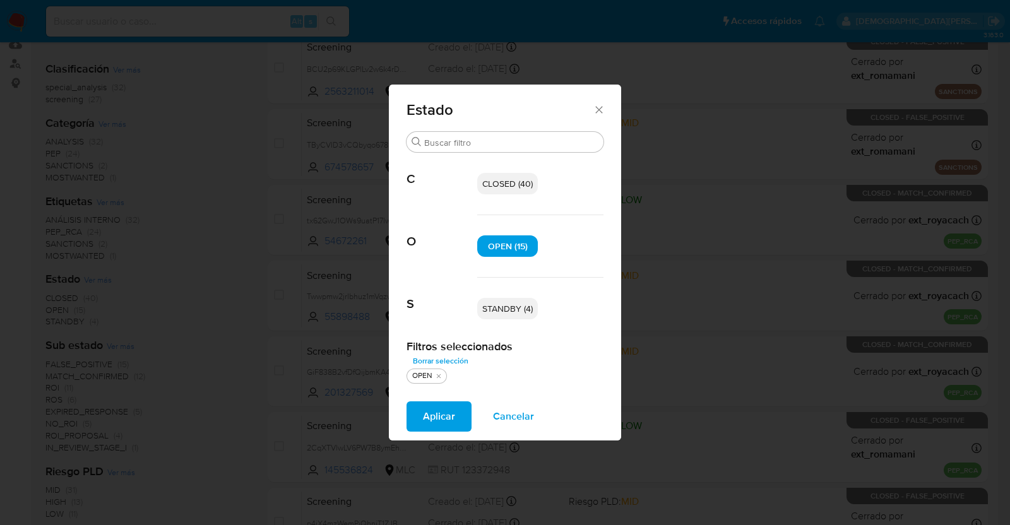
click at [513, 308] on span "STANDBY (4)" at bounding box center [507, 308] width 51 height 13
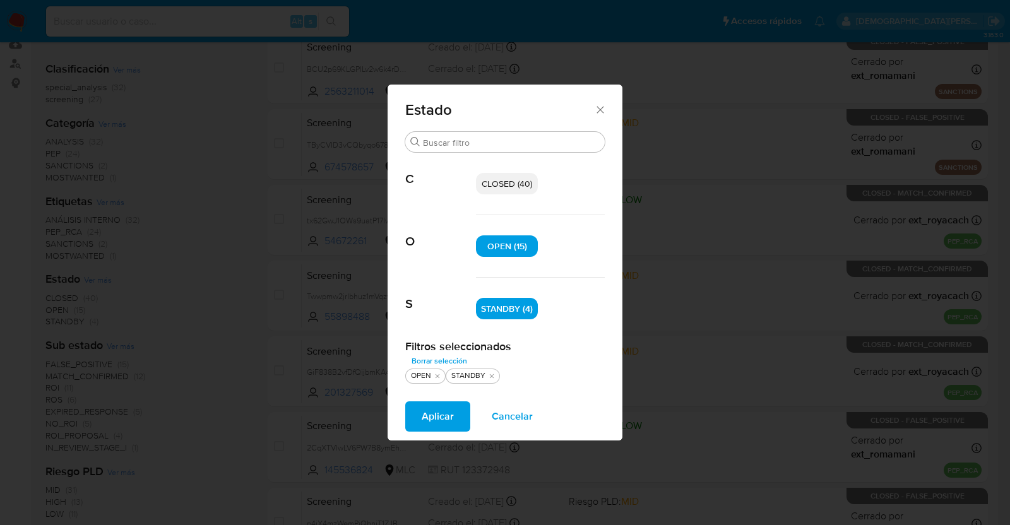
click at [444, 415] on span "Aplicar" at bounding box center [438, 417] width 32 height 28
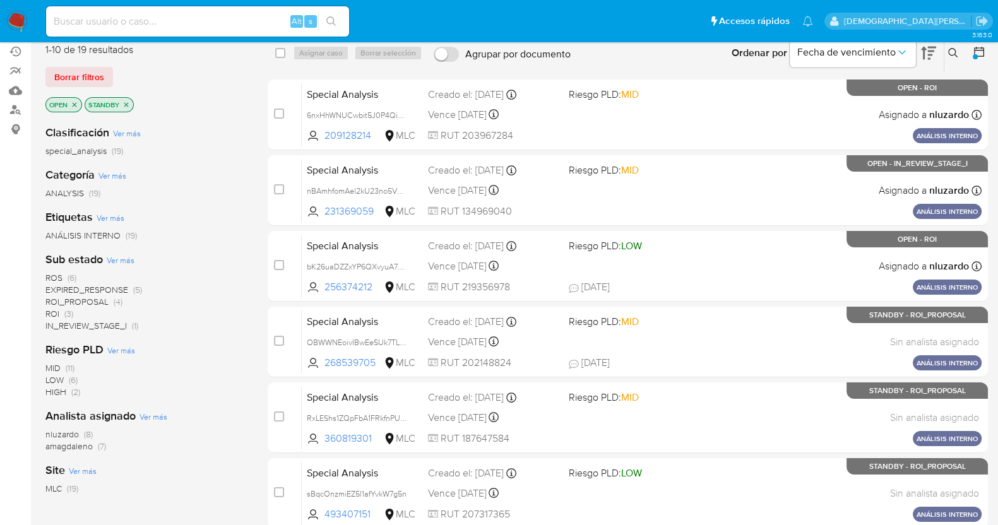
scroll to position [157, 0]
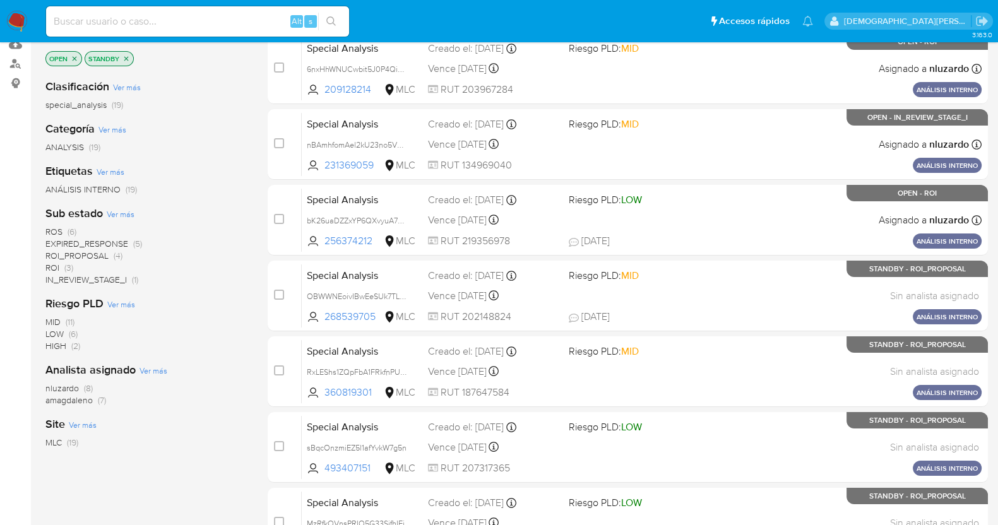
click at [116, 278] on span "IN_REVIEW_STAGE_I" at bounding box center [85, 279] width 81 height 13
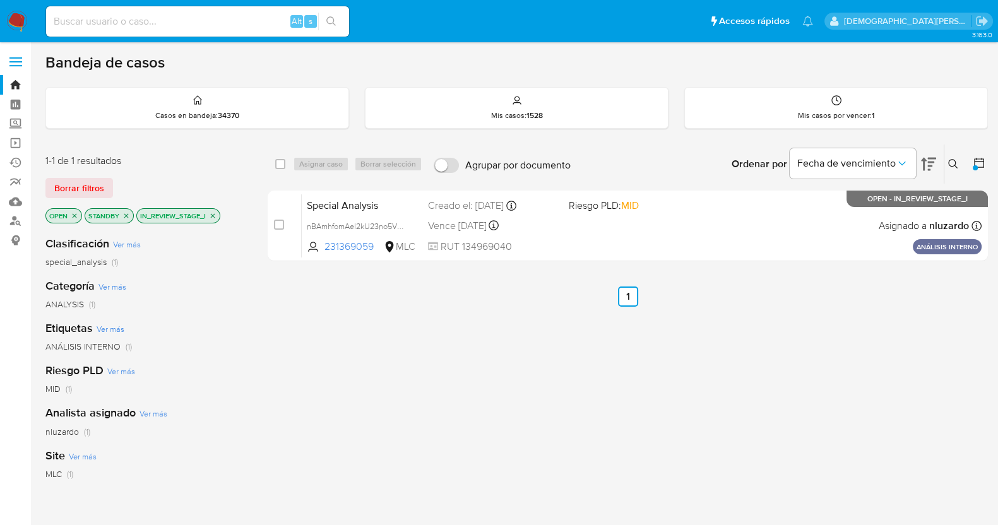
click at [215, 213] on icon "close-filter" at bounding box center [213, 216] width 8 height 8
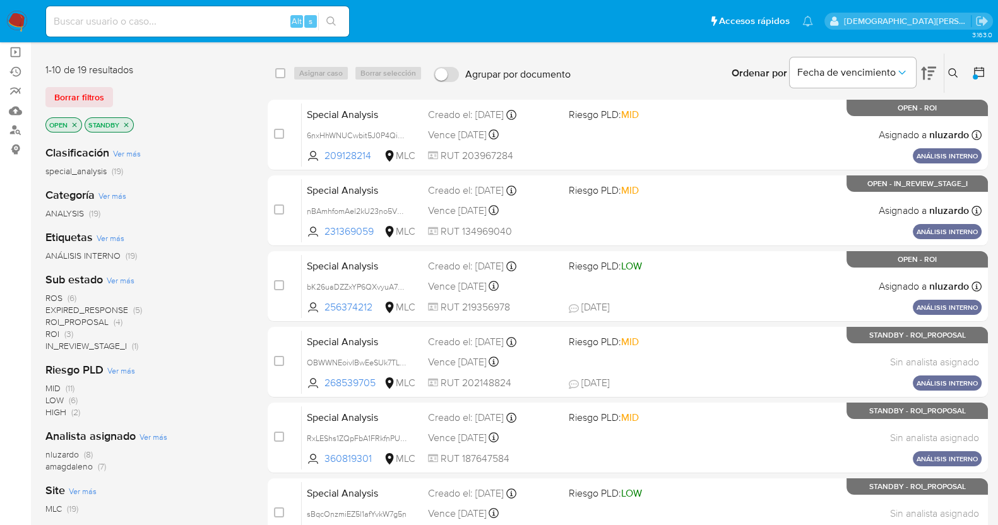
scroll to position [157, 0]
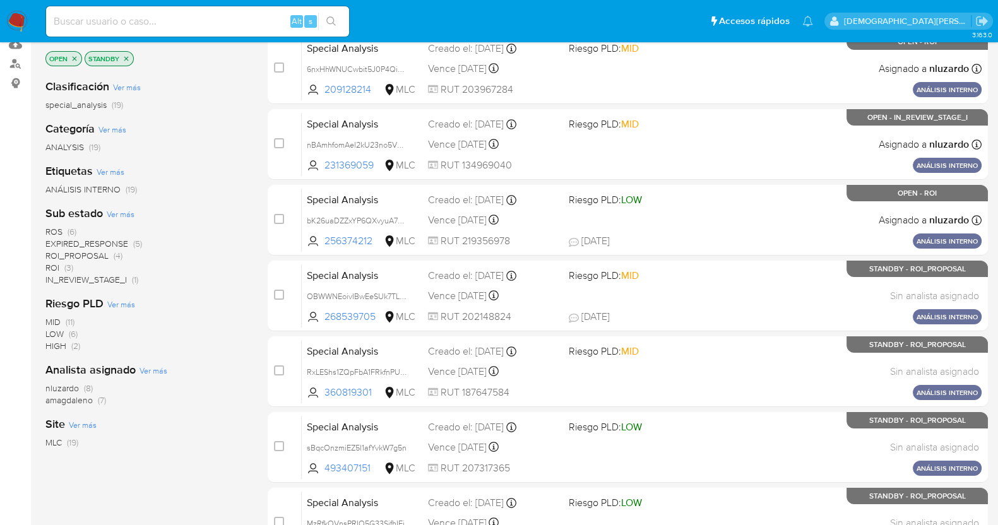
click at [69, 242] on span "EXPIRED_RESPONSE" at bounding box center [86, 243] width 83 height 13
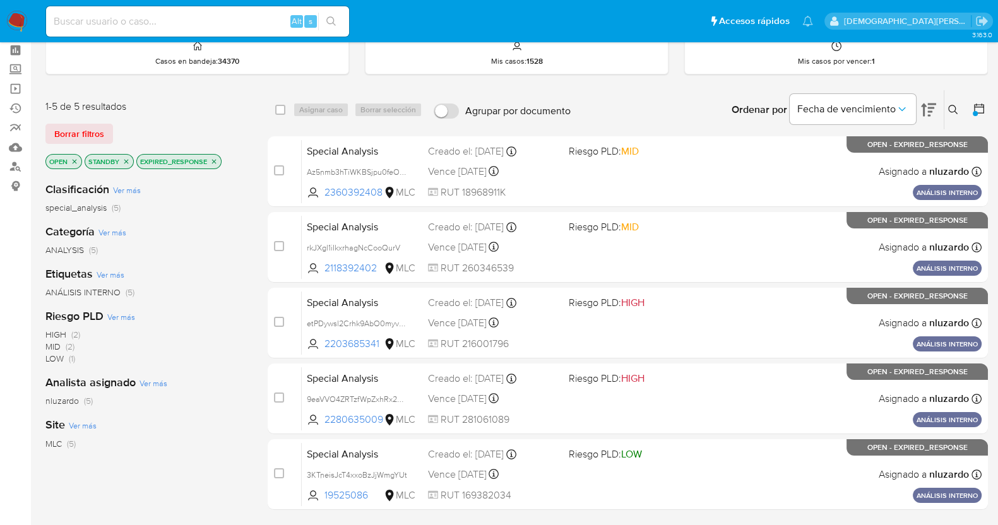
scroll to position [78, 0]
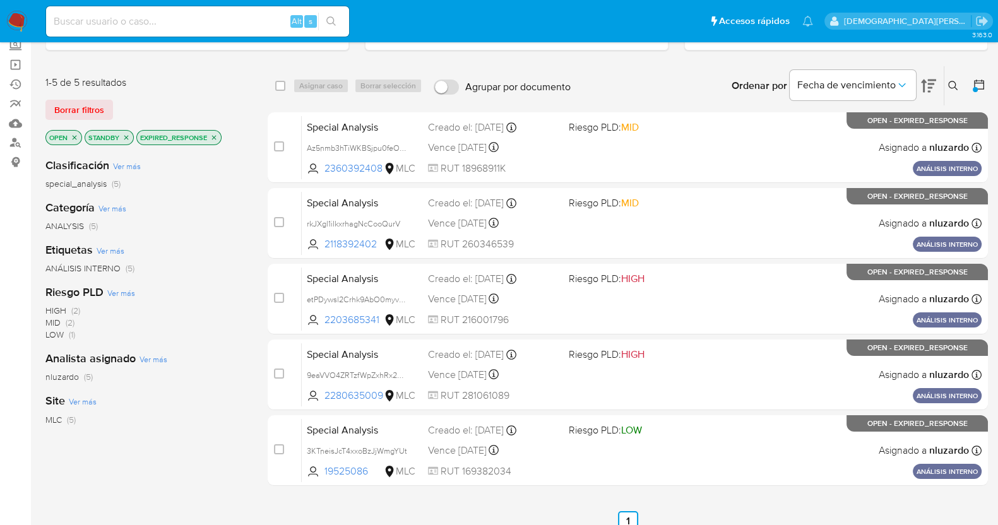
click at [215, 137] on icon "close-filter" at bounding box center [214, 138] width 8 height 8
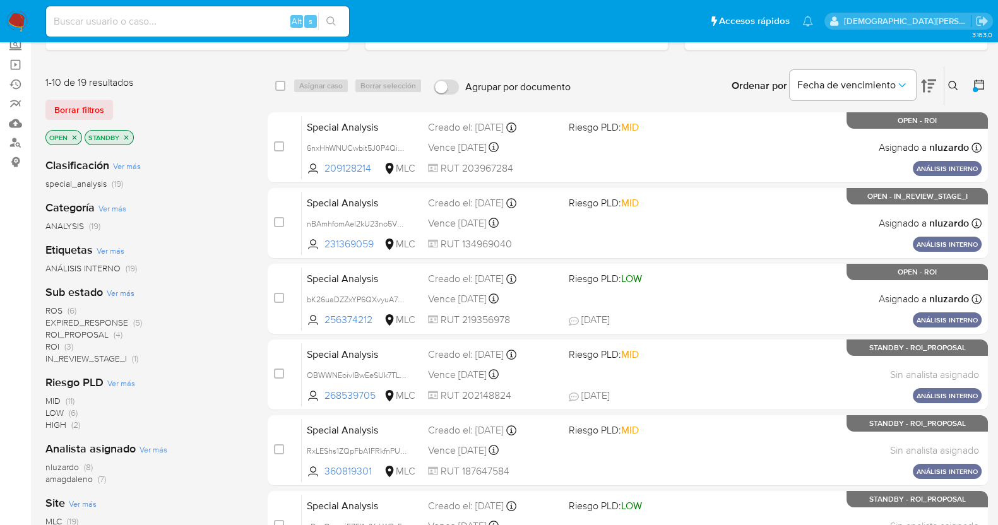
scroll to position [157, 0]
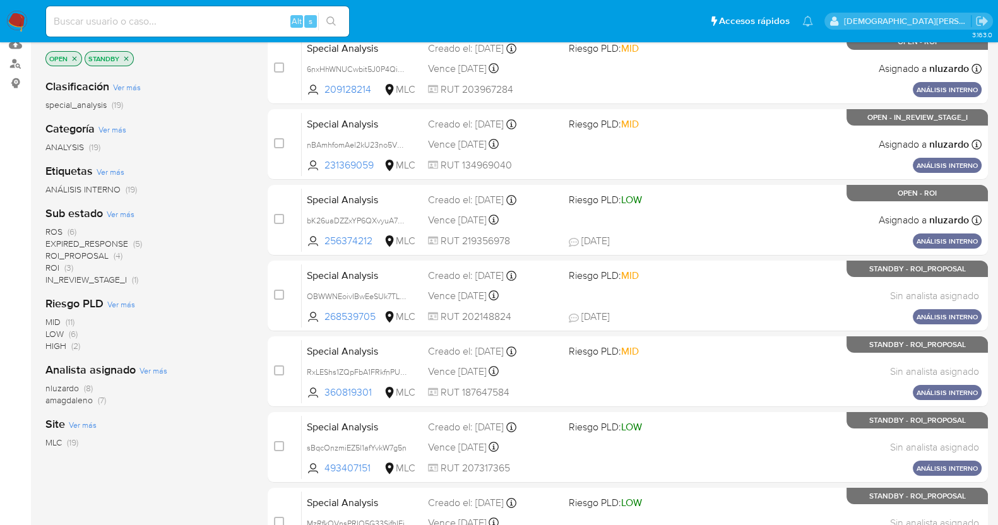
click at [57, 230] on span "ROS" at bounding box center [53, 231] width 17 height 13
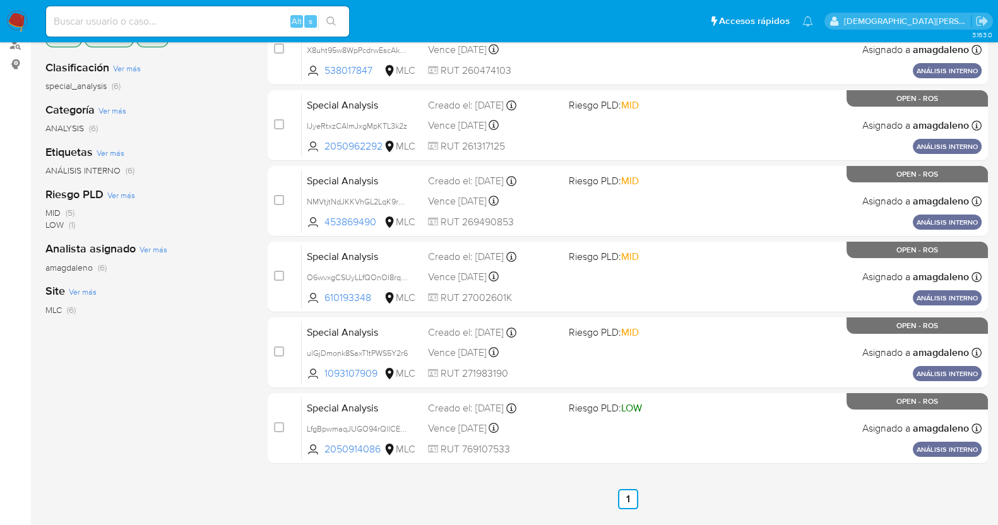
scroll to position [85, 0]
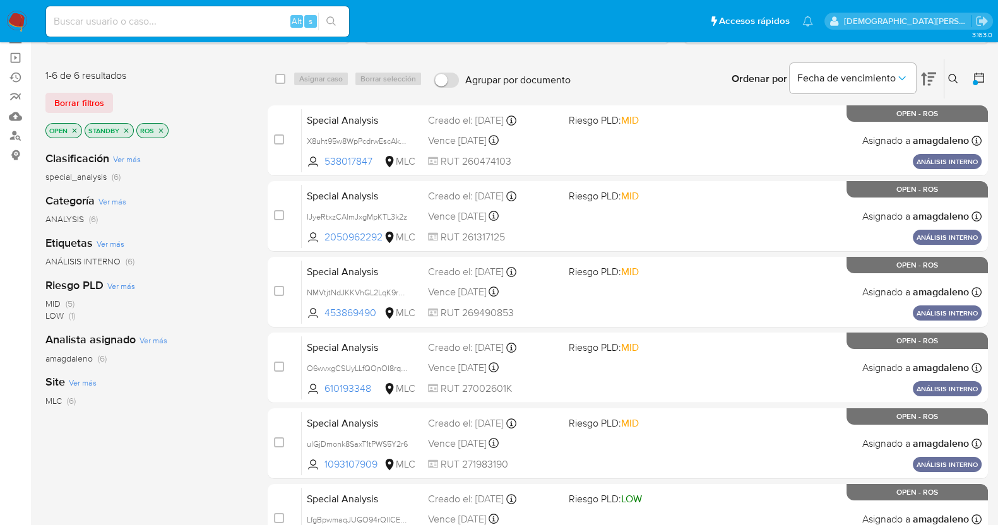
click at [158, 129] on icon "close-filter" at bounding box center [161, 131] width 8 height 8
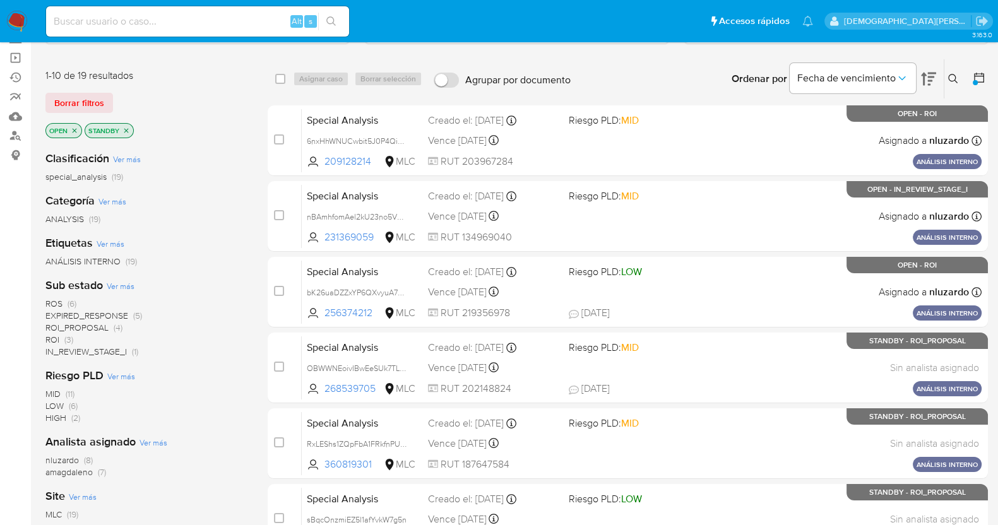
click at [93, 314] on span "EXPIRED_RESPONSE" at bounding box center [86, 315] width 83 height 13
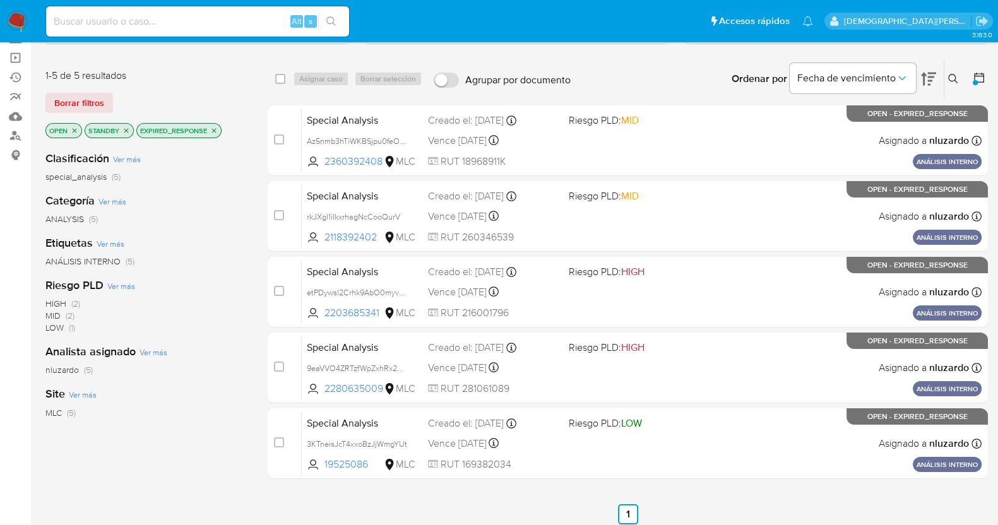
click at [216, 128] on icon "close-filter" at bounding box center [214, 131] width 8 height 8
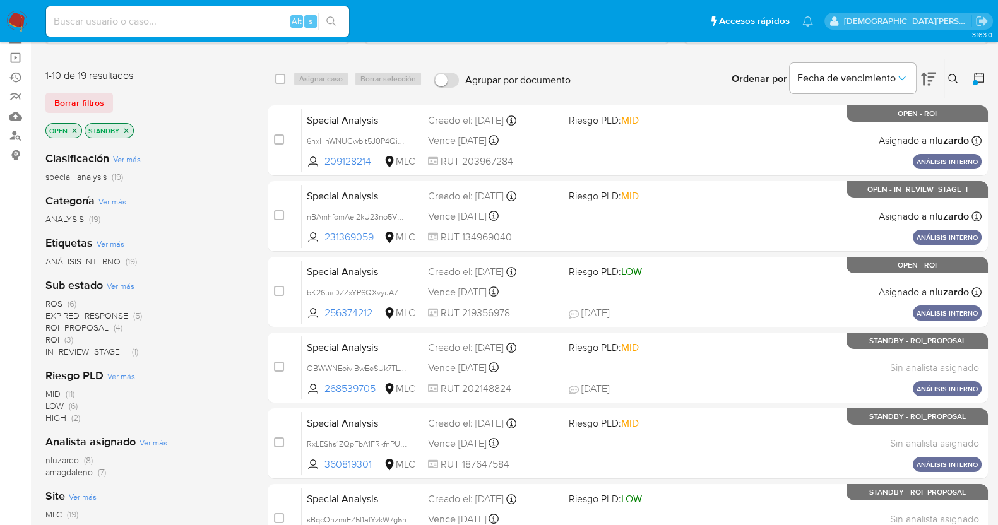
click at [102, 329] on span "ROI_PROPOSAL" at bounding box center [76, 327] width 63 height 13
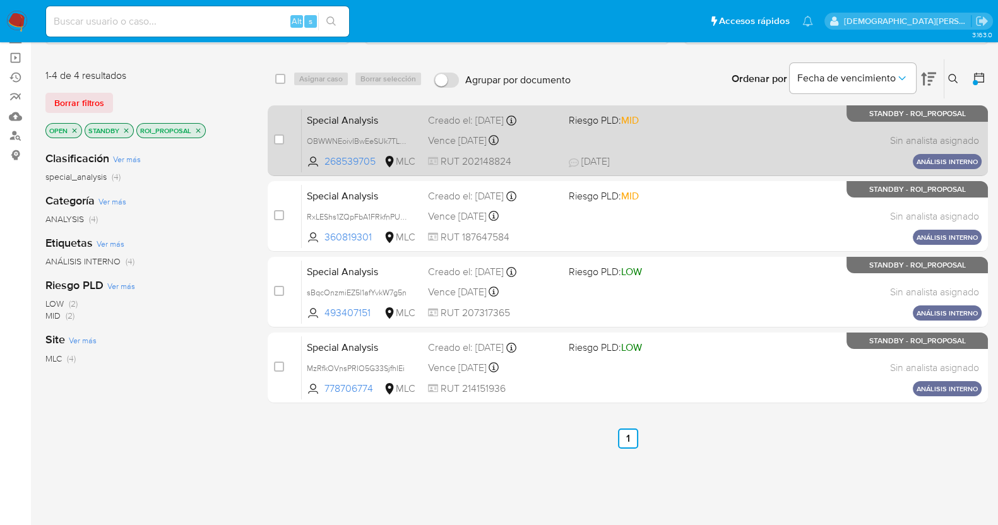
click at [685, 137] on div "Special Analysis OBWWNEoivIBwEeSUk7TLOjkL 268539705 MLC Riesgo PLD: MID Creado …" at bounding box center [642, 141] width 680 height 64
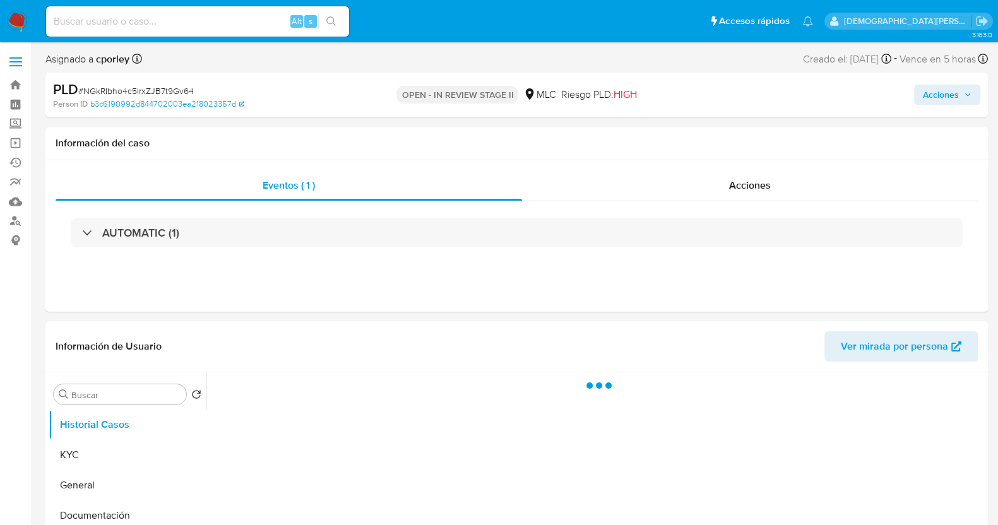
select select "10"
click at [946, 92] on span "Acciones" at bounding box center [941, 95] width 36 height 20
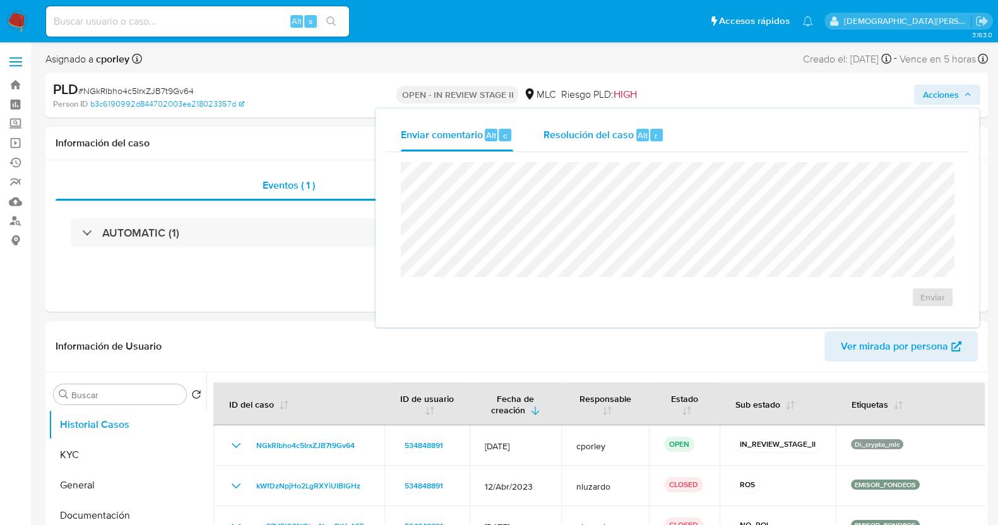
click at [559, 134] on span "Resolución del caso" at bounding box center [589, 135] width 90 height 15
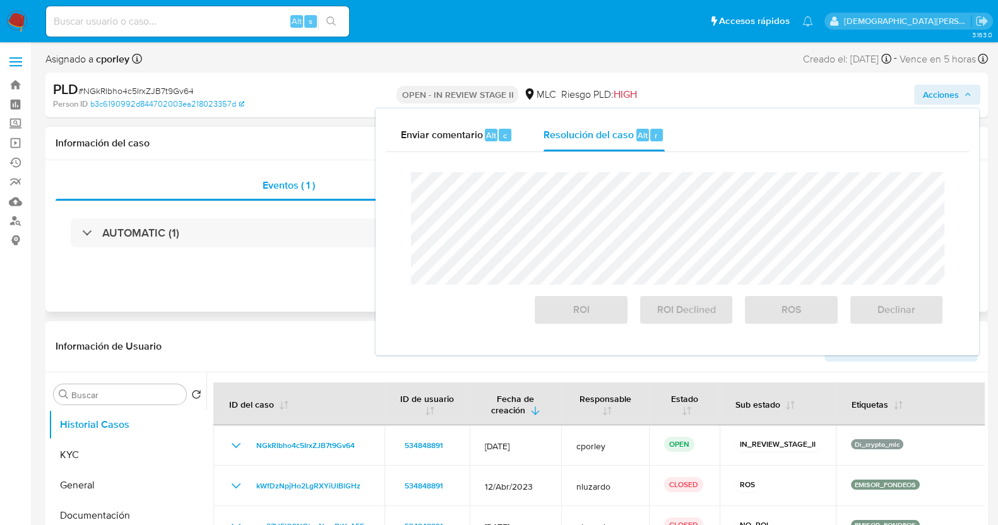
click at [318, 282] on div "Eventos ( 1 ) Acciones AUTOMATIC (1)" at bounding box center [516, 236] width 943 height 152
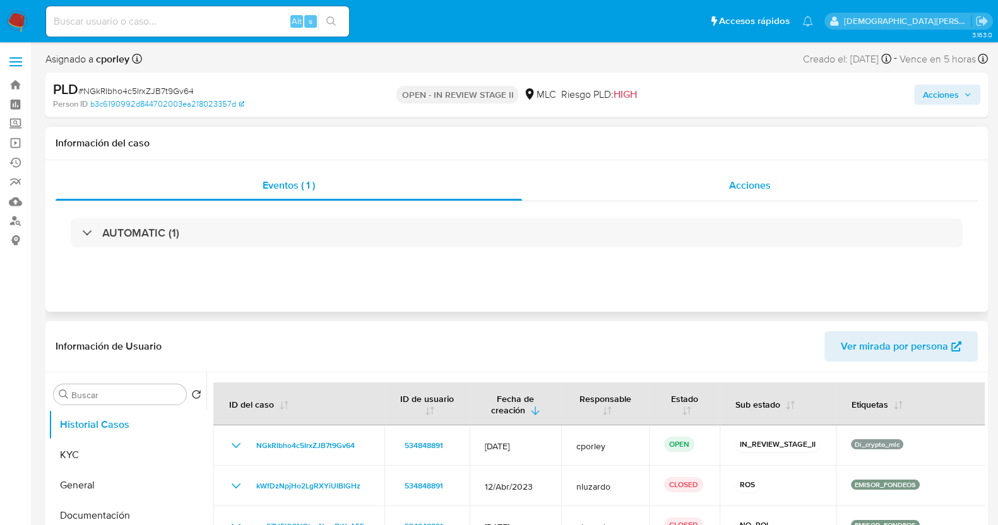
click at [711, 193] on div "Acciones" at bounding box center [750, 185] width 456 height 30
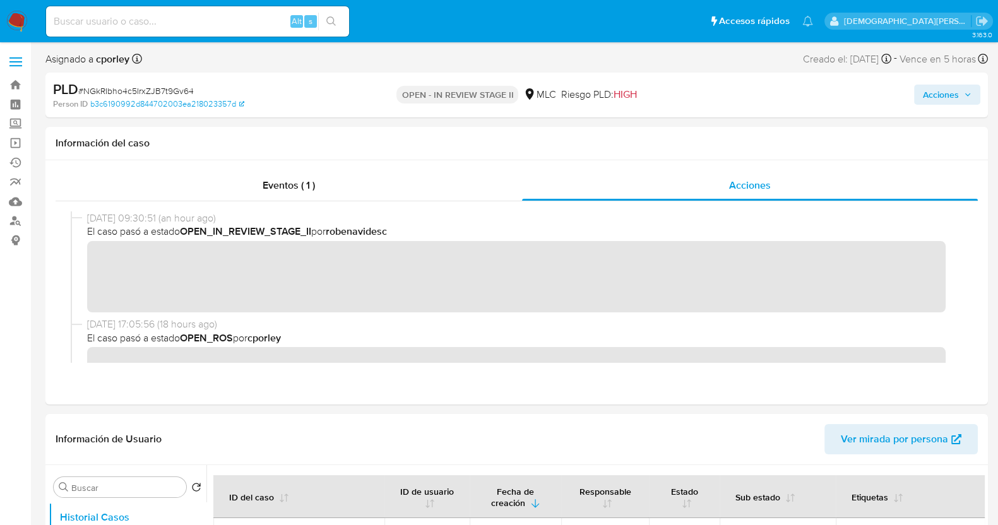
drag, startPoint x: 930, startPoint y: 93, endPoint x: 838, endPoint y: 107, distance: 92.6
click at [930, 93] on span "Acciones" at bounding box center [941, 95] width 36 height 20
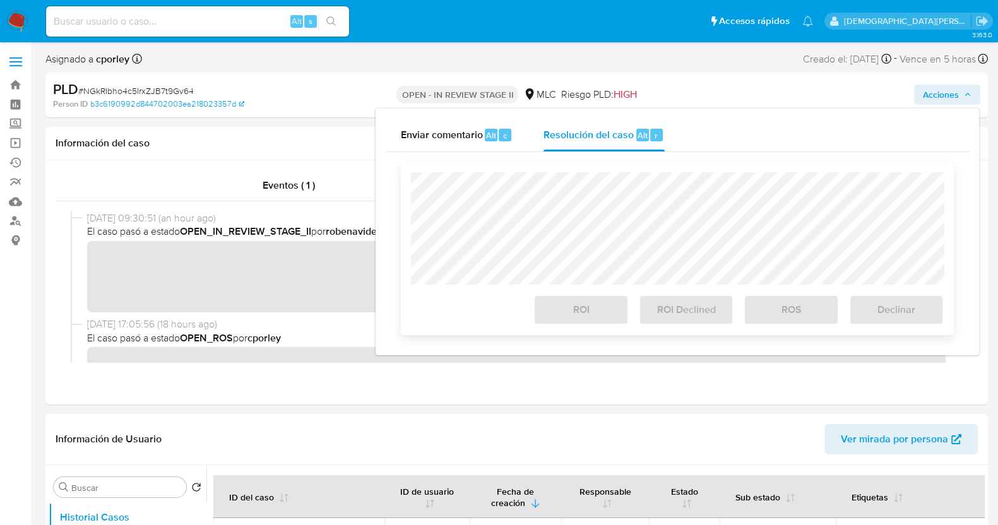
drag, startPoint x: 619, startPoint y: 136, endPoint x: 590, endPoint y: 172, distance: 45.4
click at [616, 141] on span "Resolución del caso" at bounding box center [589, 135] width 90 height 15
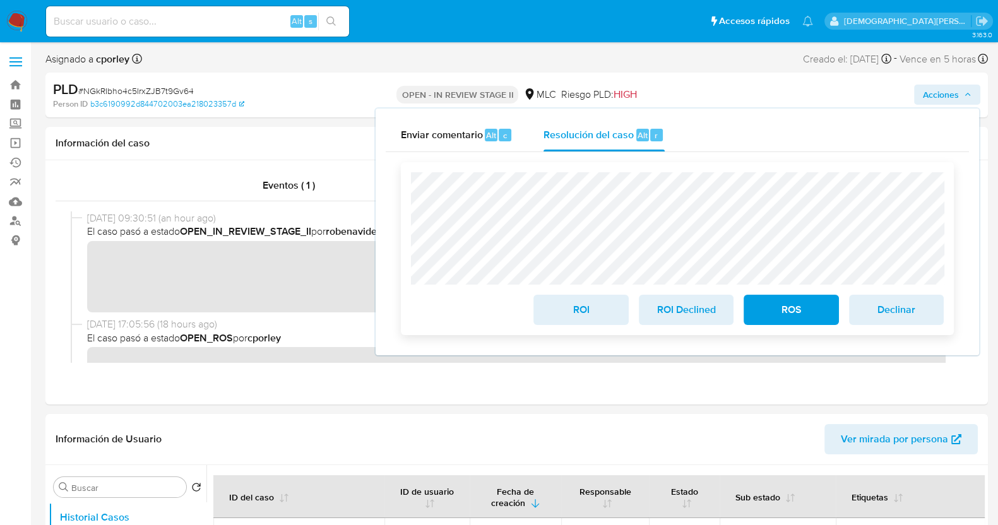
click at [570, 308] on span "ROI" at bounding box center [581, 310] width 62 height 28
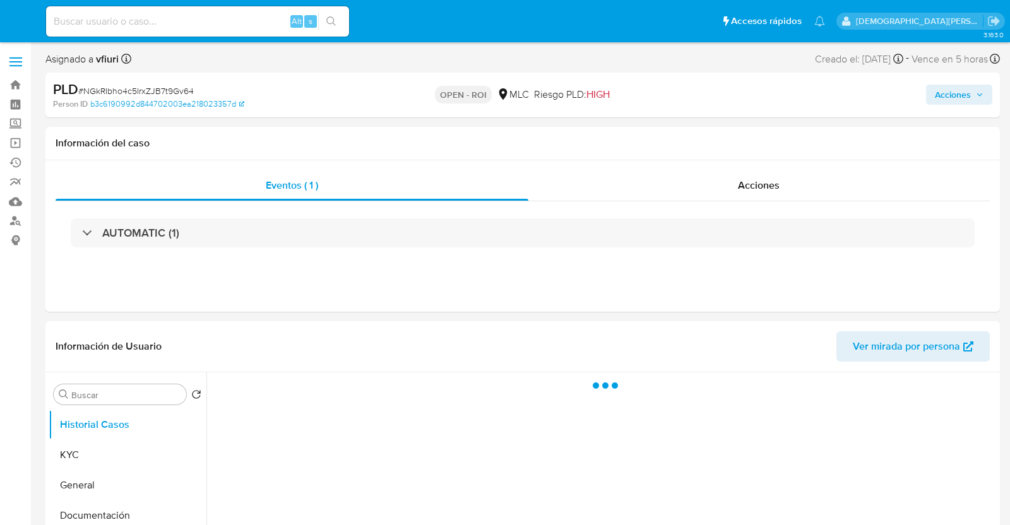
select select "10"
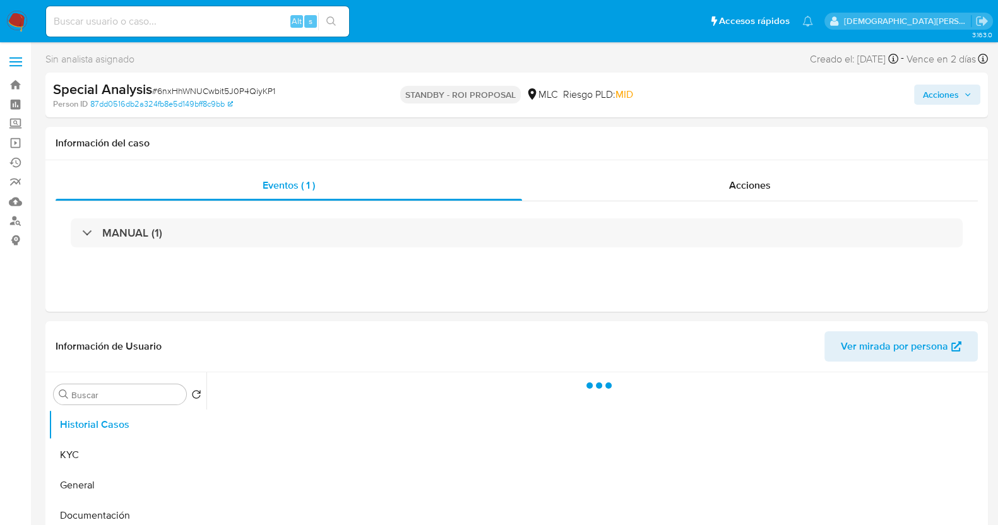
select select "10"
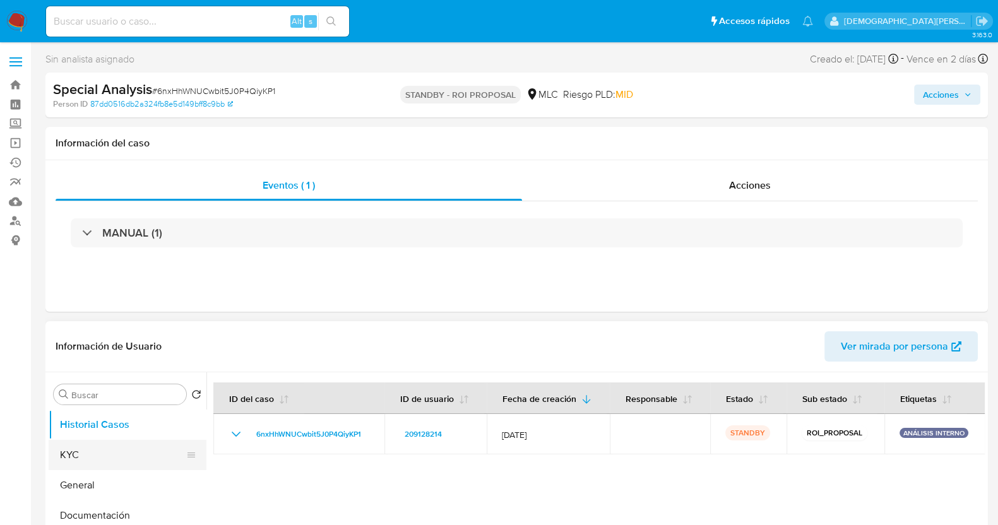
scroll to position [78, 0]
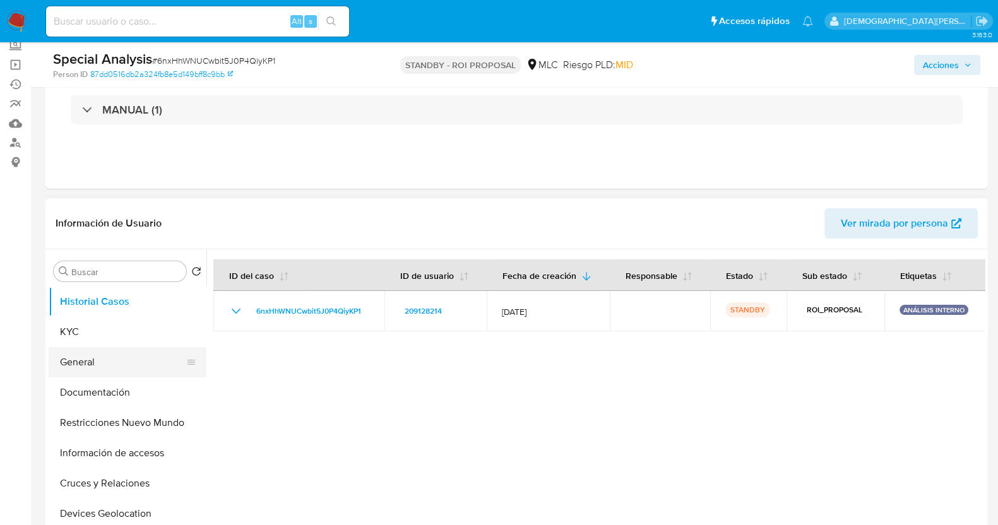
click at [95, 359] on button "General" at bounding box center [123, 362] width 148 height 30
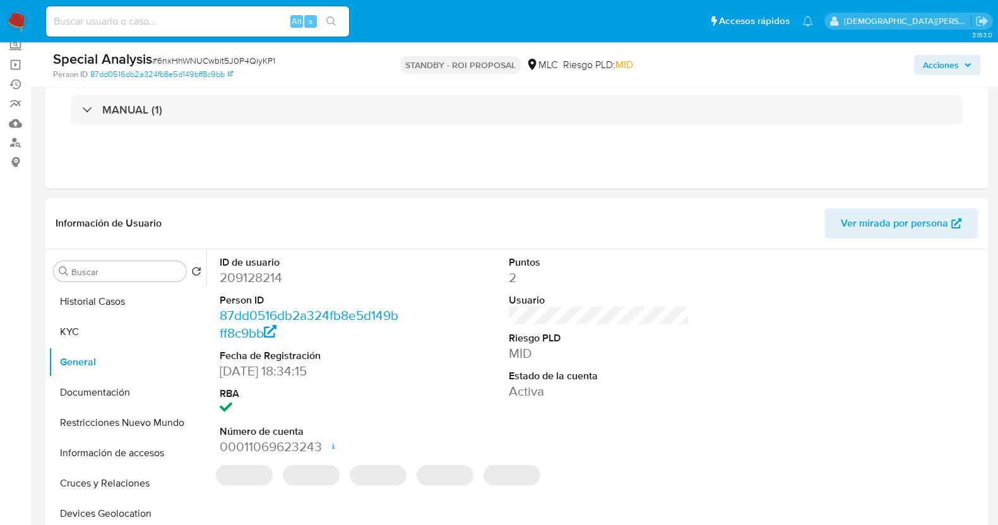
click at [259, 272] on dd "209128214" at bounding box center [310, 278] width 181 height 18
copy dd "209128214"
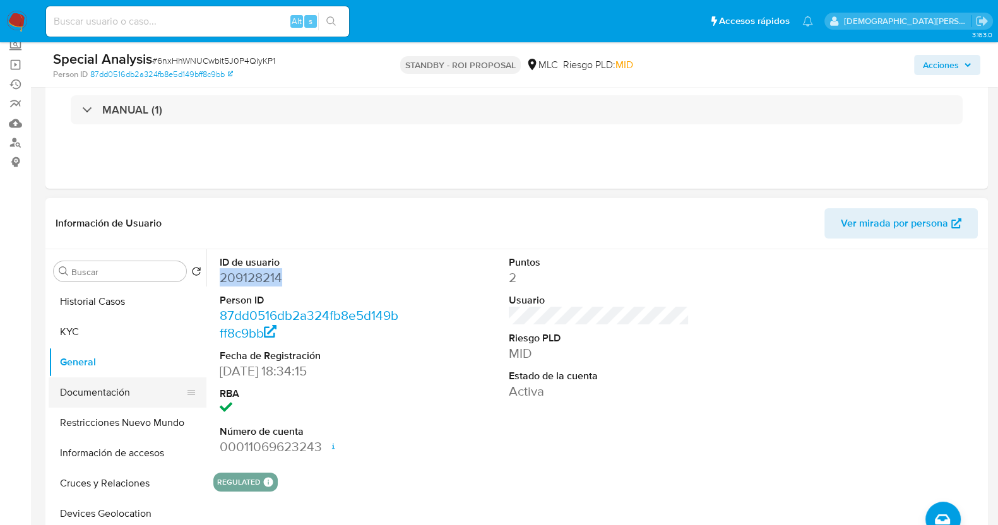
click at [94, 395] on button "Documentación" at bounding box center [123, 393] width 148 height 30
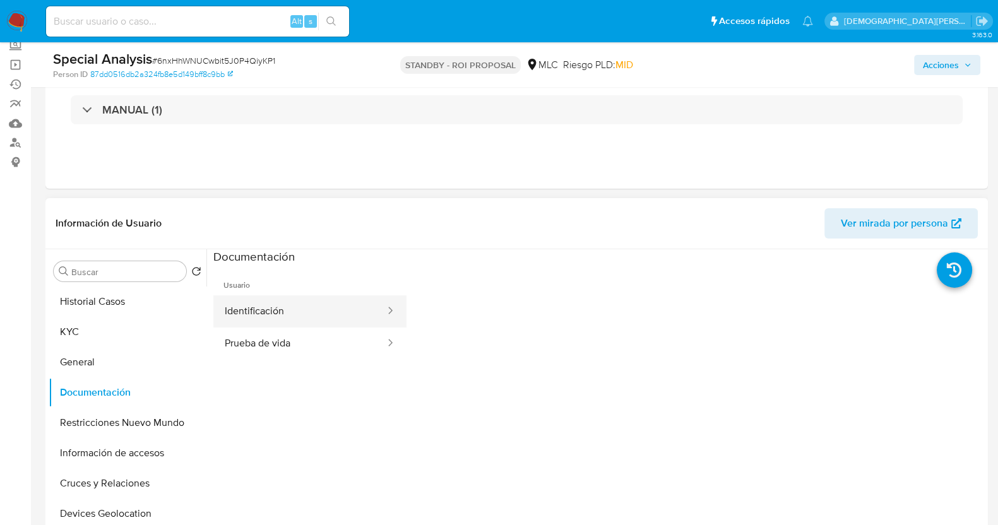
click at [358, 309] on button "Identificación" at bounding box center [299, 311] width 173 height 32
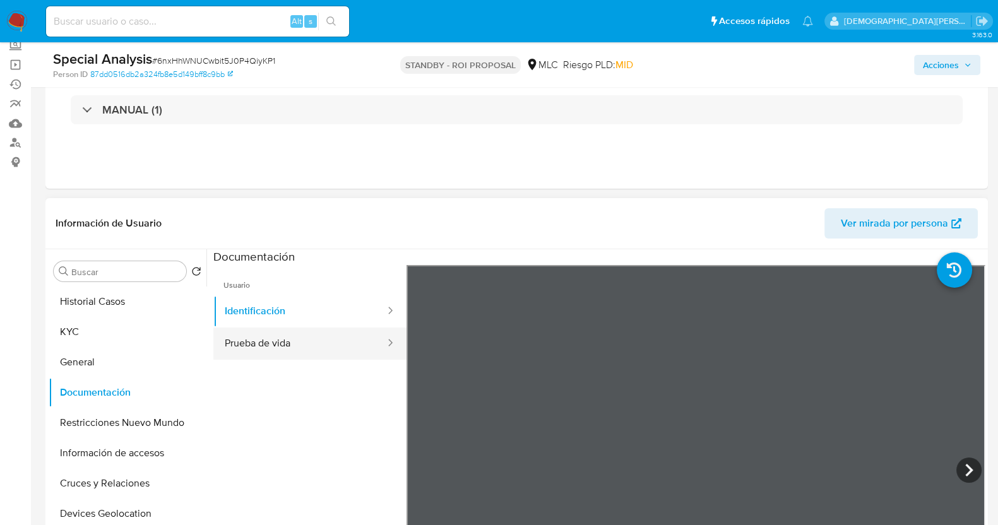
click at [269, 346] on button "Prueba de vida" at bounding box center [299, 344] width 173 height 32
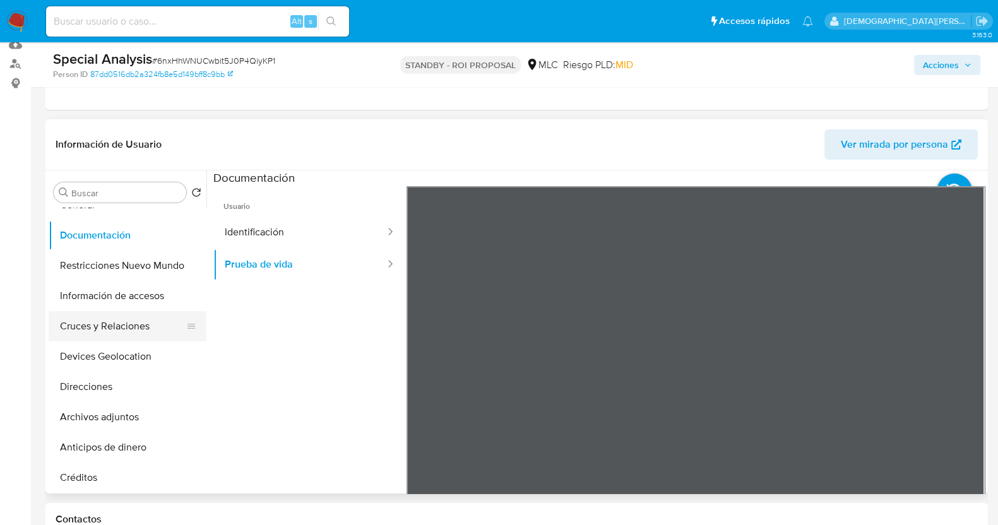
click at [122, 328] on button "Cruces y Relaciones" at bounding box center [123, 326] width 148 height 30
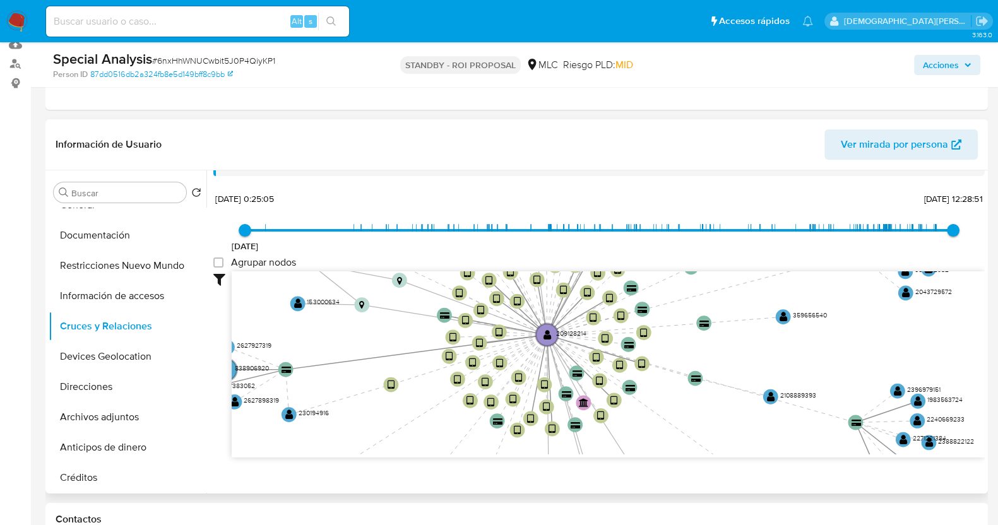
scroll to position [47, 0]
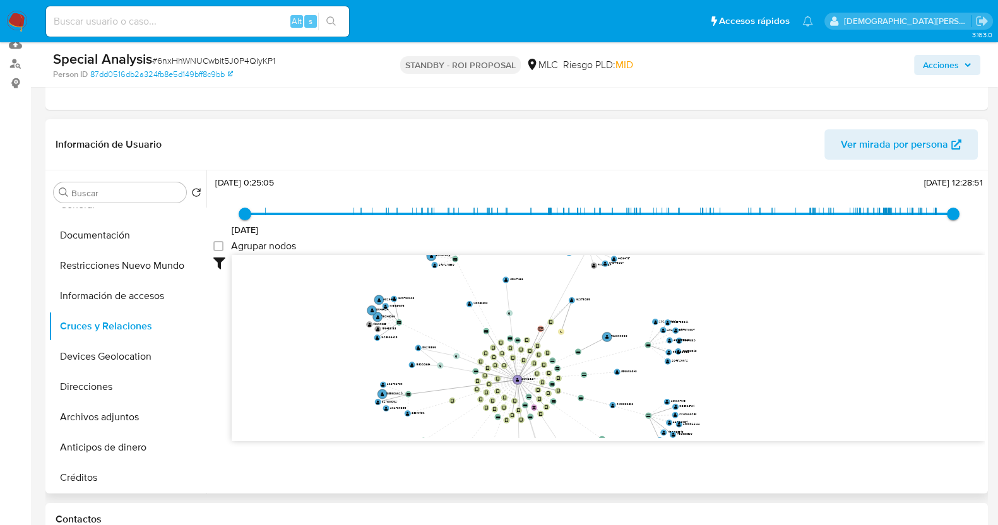
click at [473, 376] on icon "device-63d48abc08813b0018df63ac  device-67fea235b5ed2ce42834edcb  device-63d4…" at bounding box center [608, 346] width 753 height 183
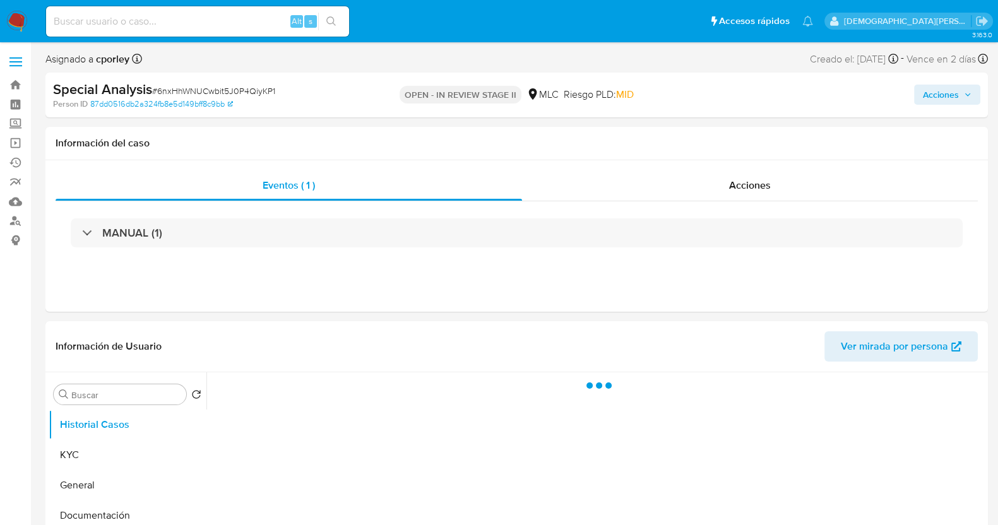
select select "10"
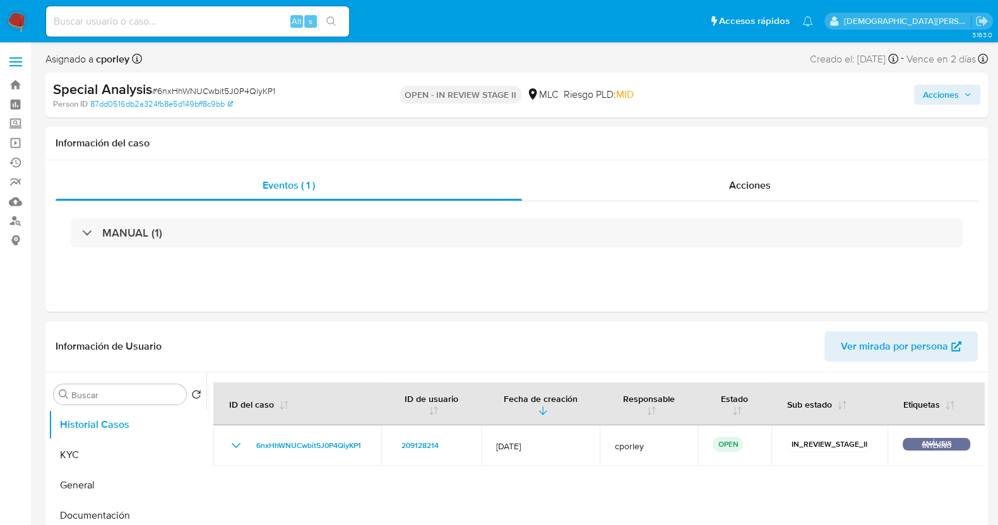
click at [931, 93] on span "Acciones" at bounding box center [941, 95] width 36 height 20
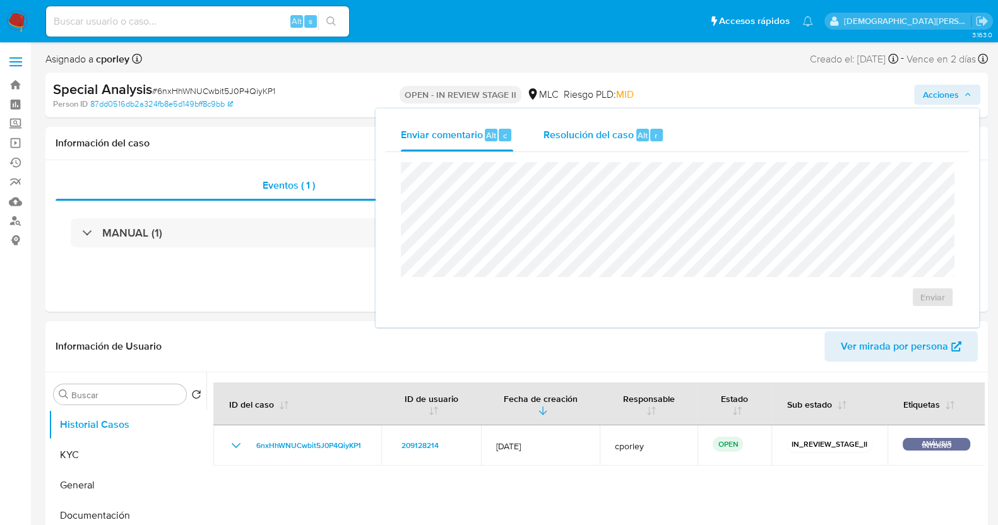
click at [603, 140] on span "Resolución del caso" at bounding box center [589, 135] width 90 height 15
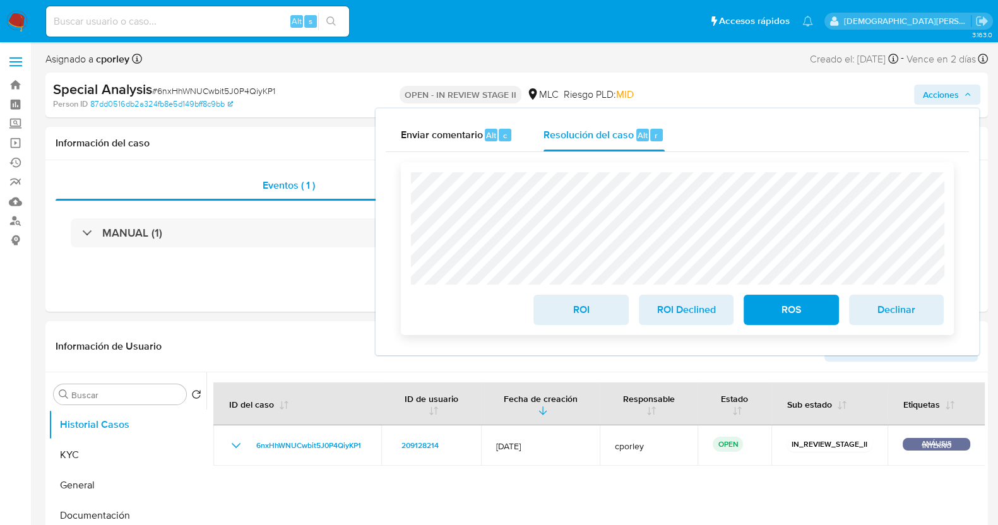
click at [581, 316] on span "ROI" at bounding box center [581, 310] width 62 height 28
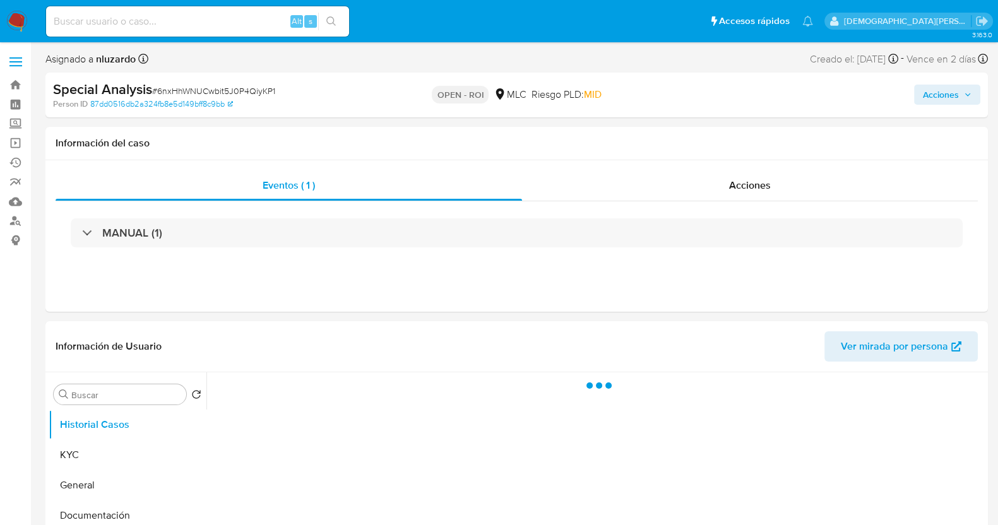
select select "10"
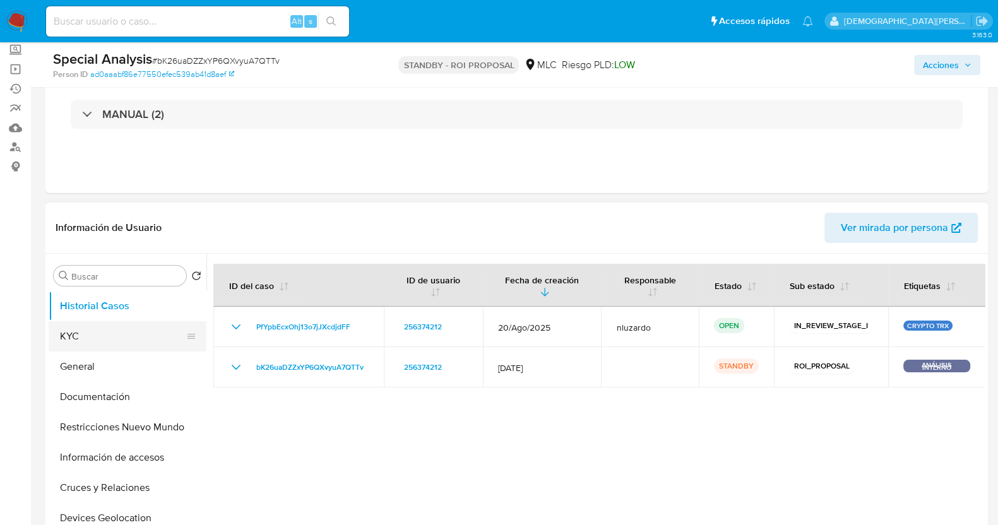
scroll to position [157, 0]
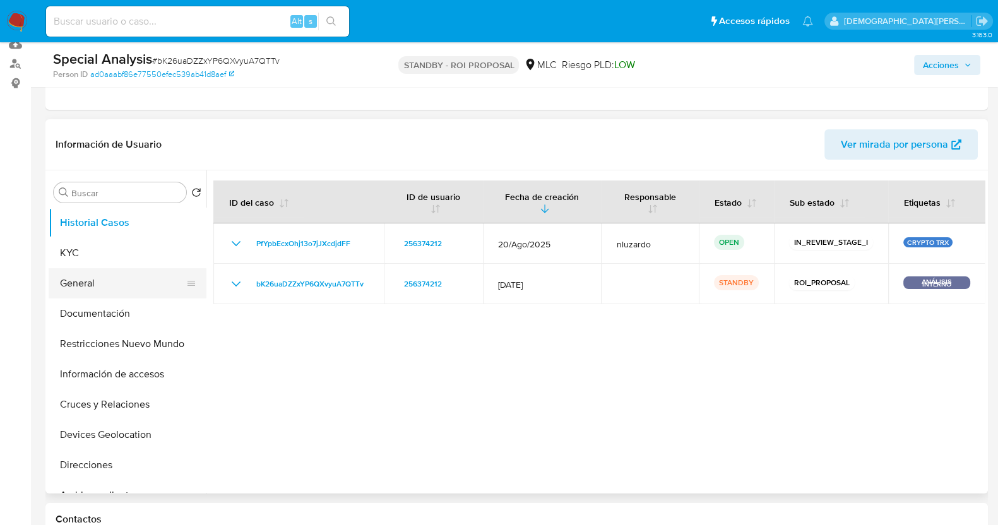
click at [79, 283] on button "General" at bounding box center [123, 283] width 148 height 30
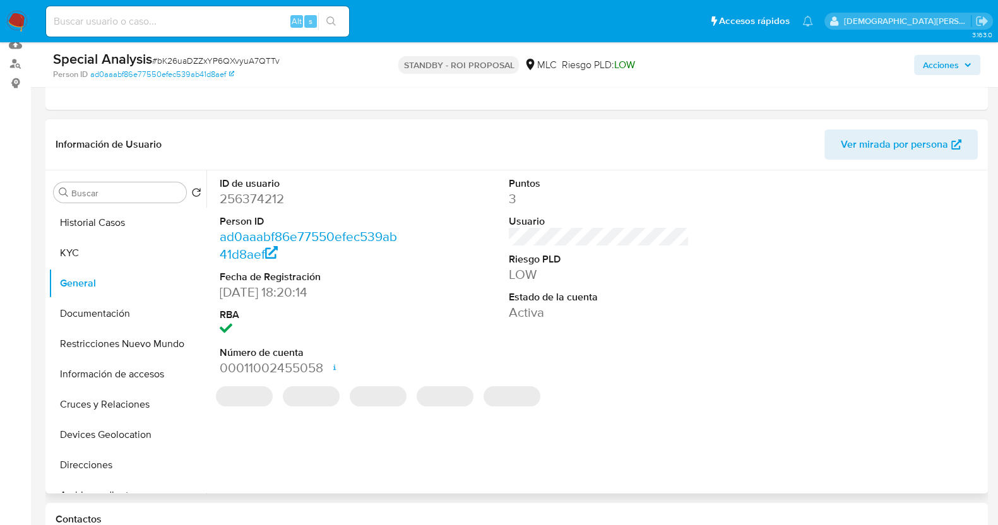
click at [258, 193] on dd "256374212" at bounding box center [310, 199] width 181 height 18
click at [256, 194] on dd "256374212" at bounding box center [310, 199] width 181 height 18
copy dd "256374212"
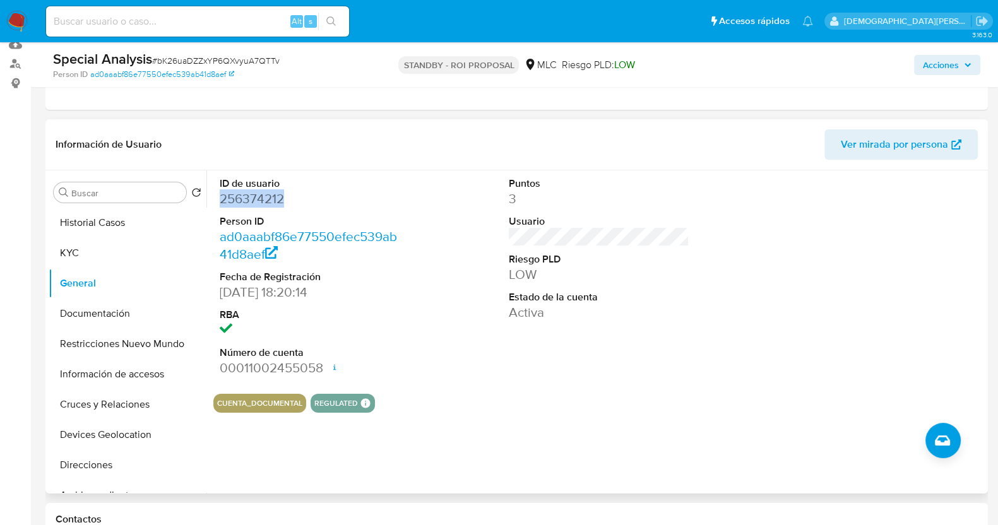
click at [268, 192] on dd "256374212" at bounding box center [310, 199] width 181 height 18
